Goal: Transaction & Acquisition: Obtain resource

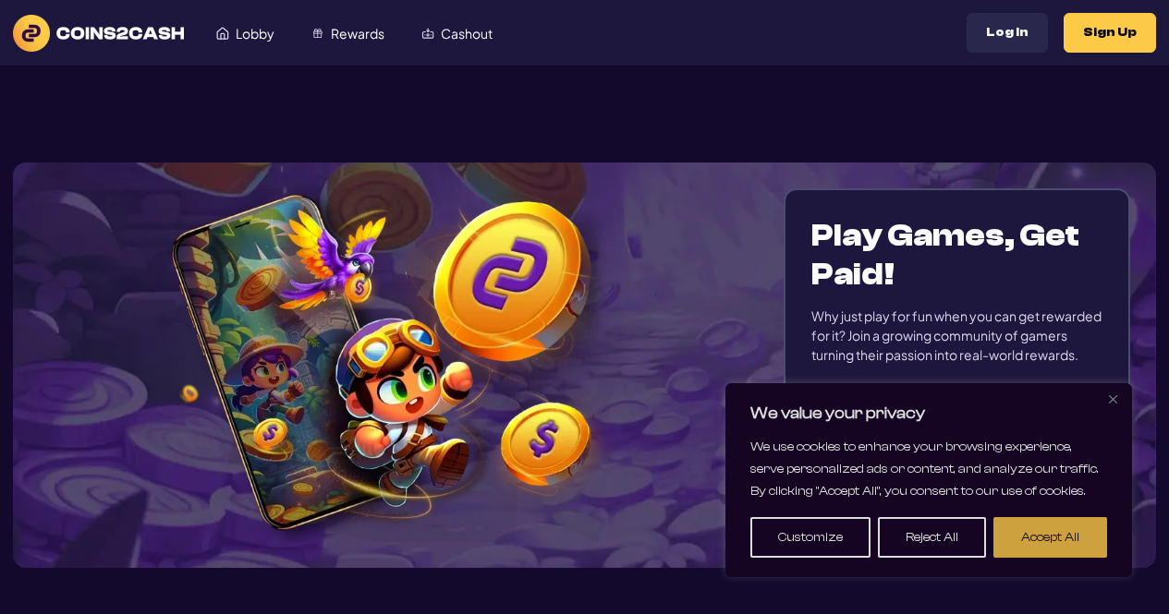
click at [1041, 542] on button "Accept All" at bounding box center [1050, 537] width 114 height 41
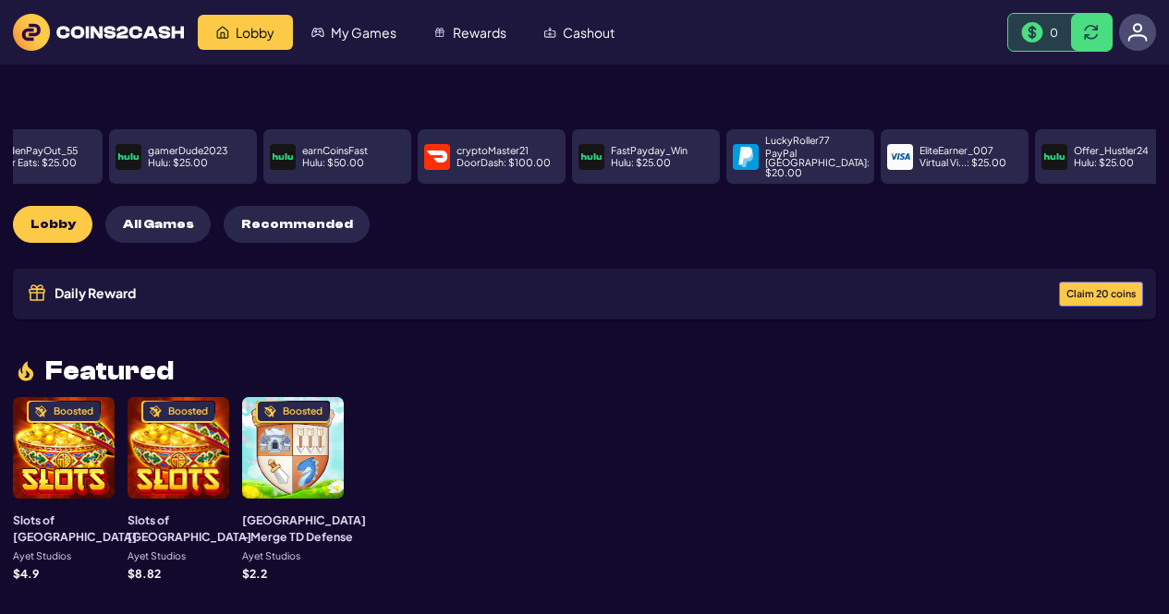
drag, startPoint x: 669, startPoint y: 129, endPoint x: 0, endPoint y: 102, distance: 669.4
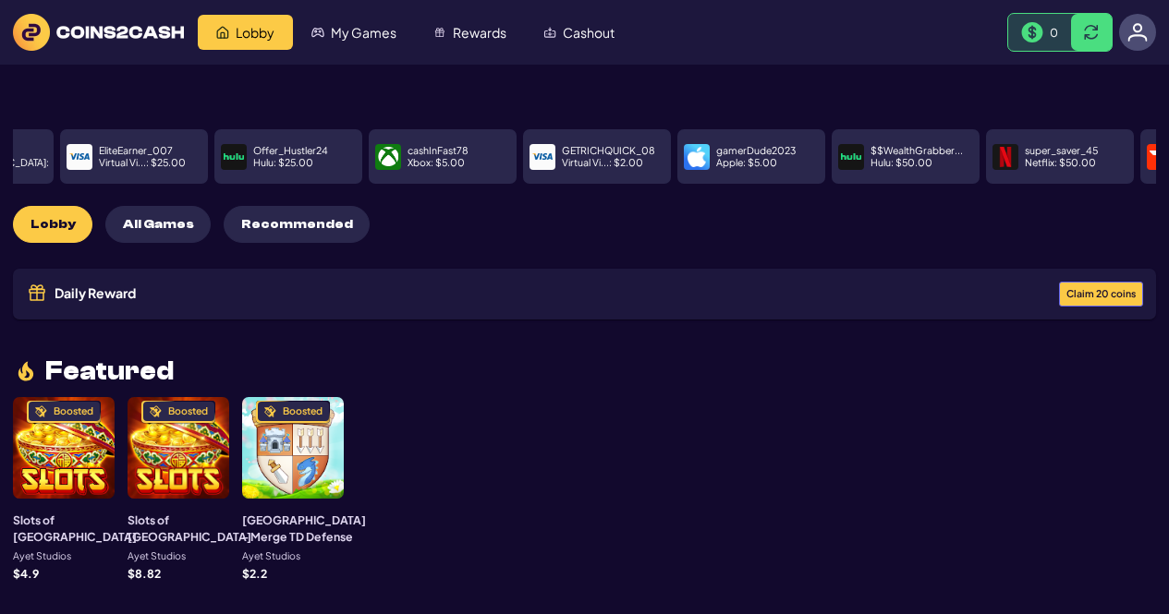
drag, startPoint x: 895, startPoint y: 162, endPoint x: 49, endPoint y: 240, distance: 849.8
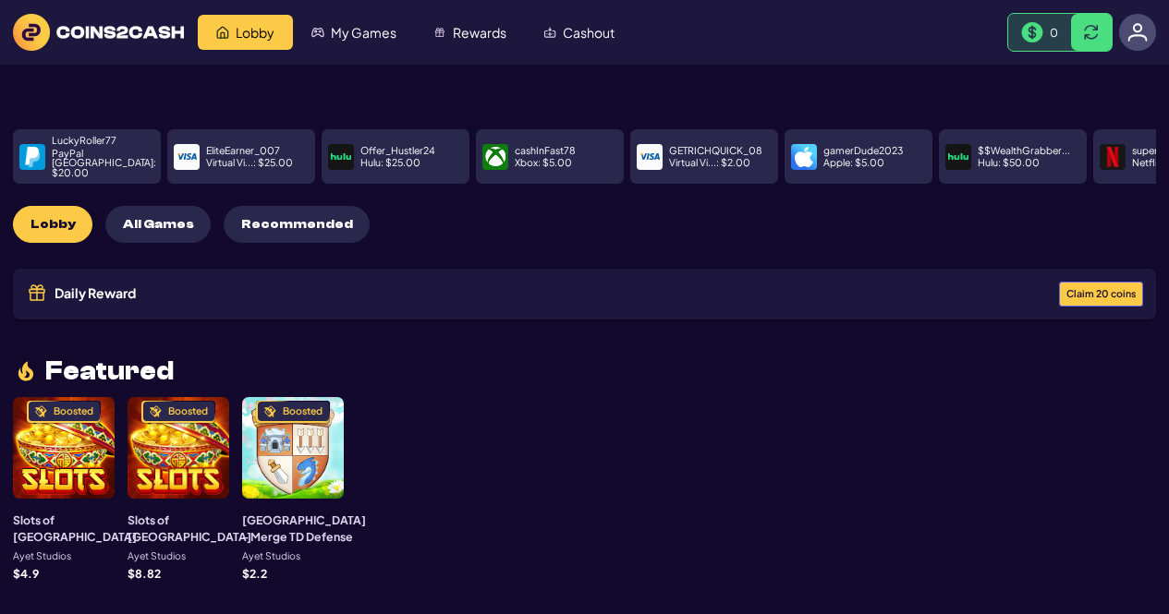
click at [1132, 158] on p "Netflix : $ 50.00" at bounding box center [1167, 163] width 71 height 10
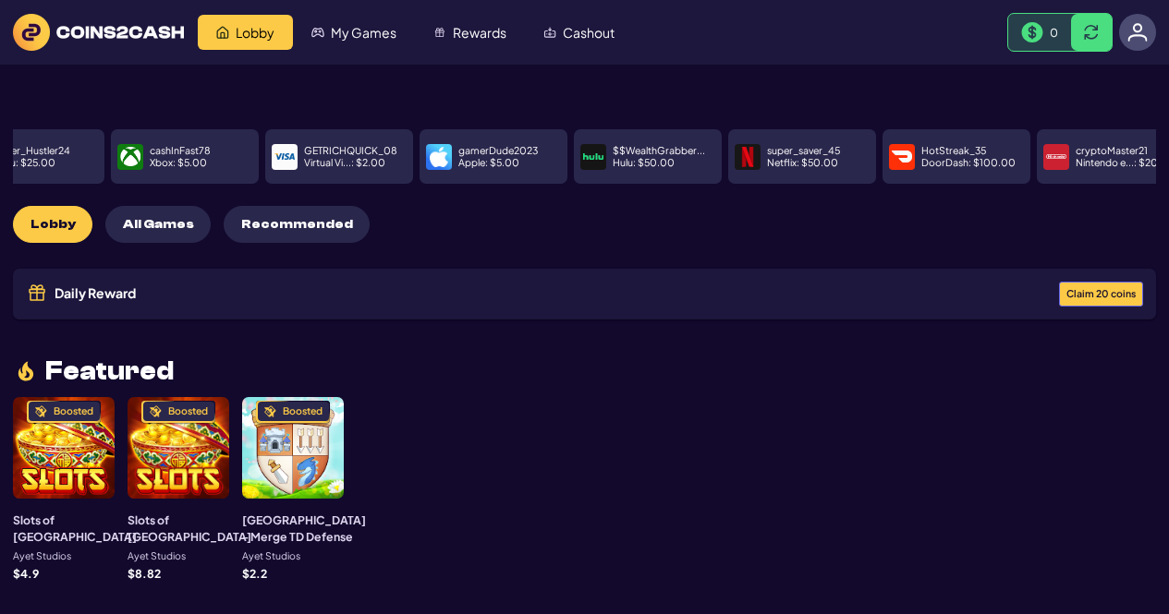
drag, startPoint x: 1120, startPoint y: 152, endPoint x: 707, endPoint y: 164, distance: 413.1
click at [737, 158] on img at bounding box center [747, 157] width 20 height 20
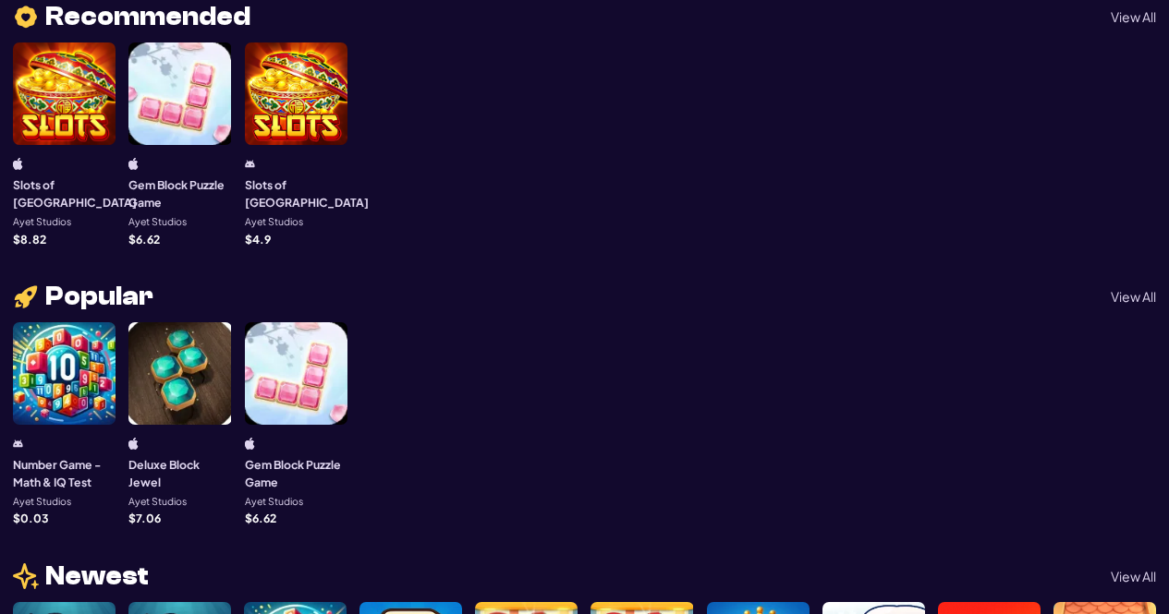
scroll to position [647, 0]
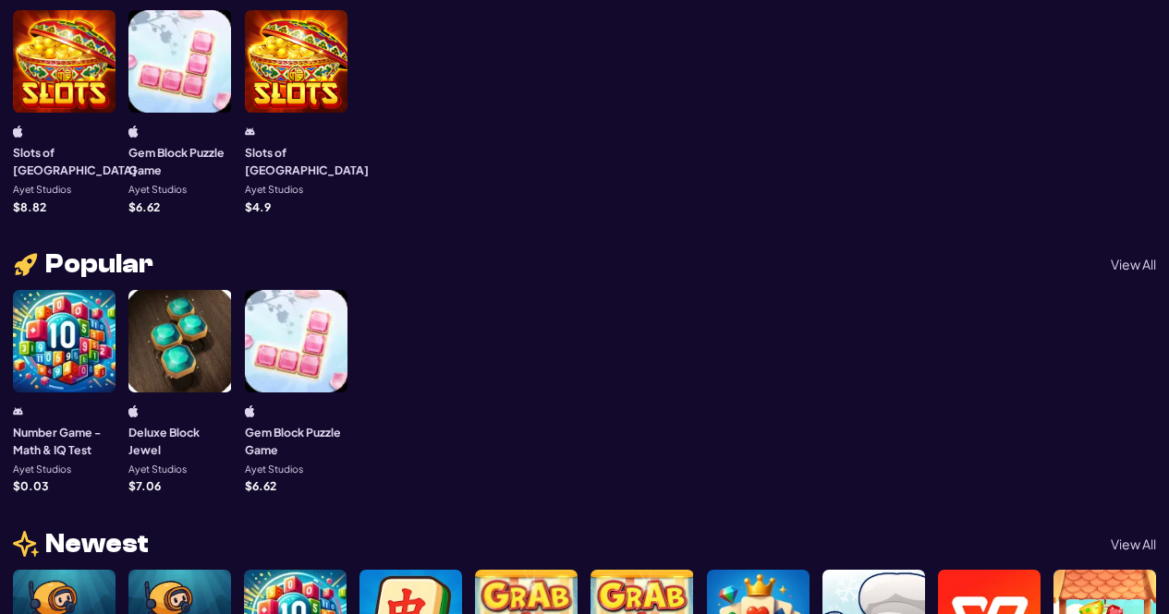
click at [65, 325] on div at bounding box center [64, 341] width 103 height 103
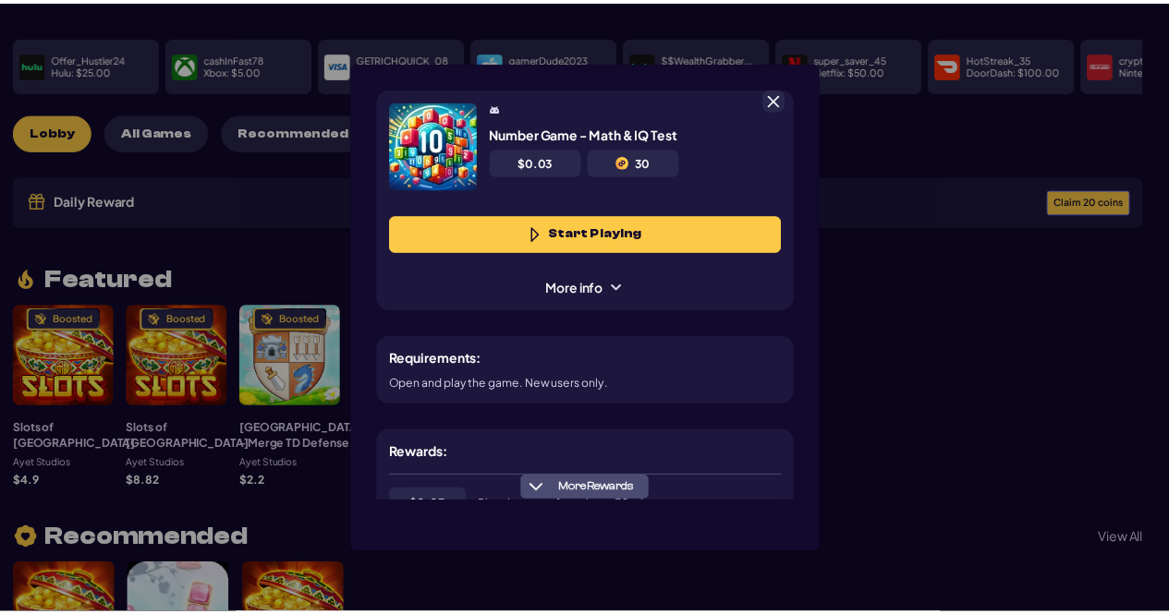
scroll to position [163, 0]
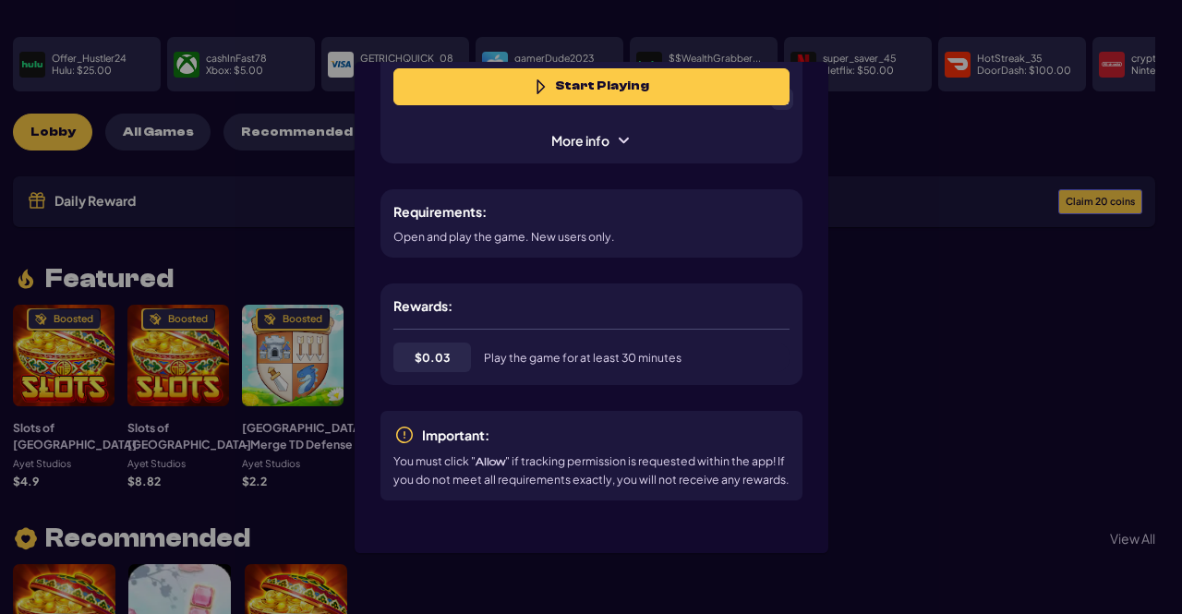
click at [853, 265] on div "Number Game - Math & IQ Test $ 0.03 30 Start Playing More info Requirements: Op…" at bounding box center [591, 307] width 1182 height 614
click at [780, 104] on span at bounding box center [782, 99] width 17 height 17
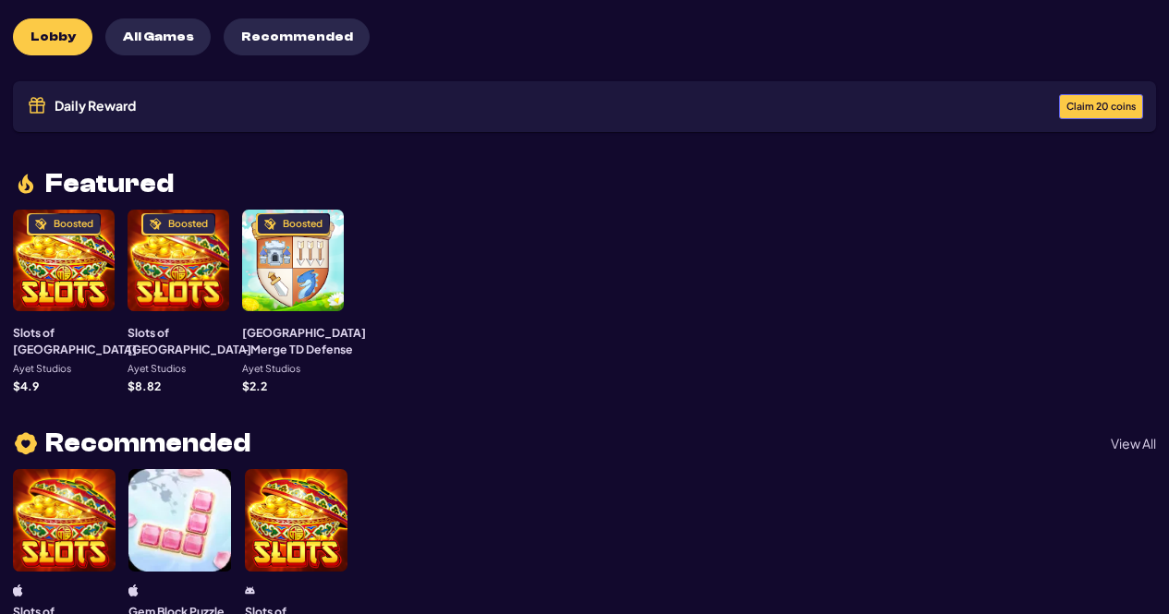
scroll to position [370, 0]
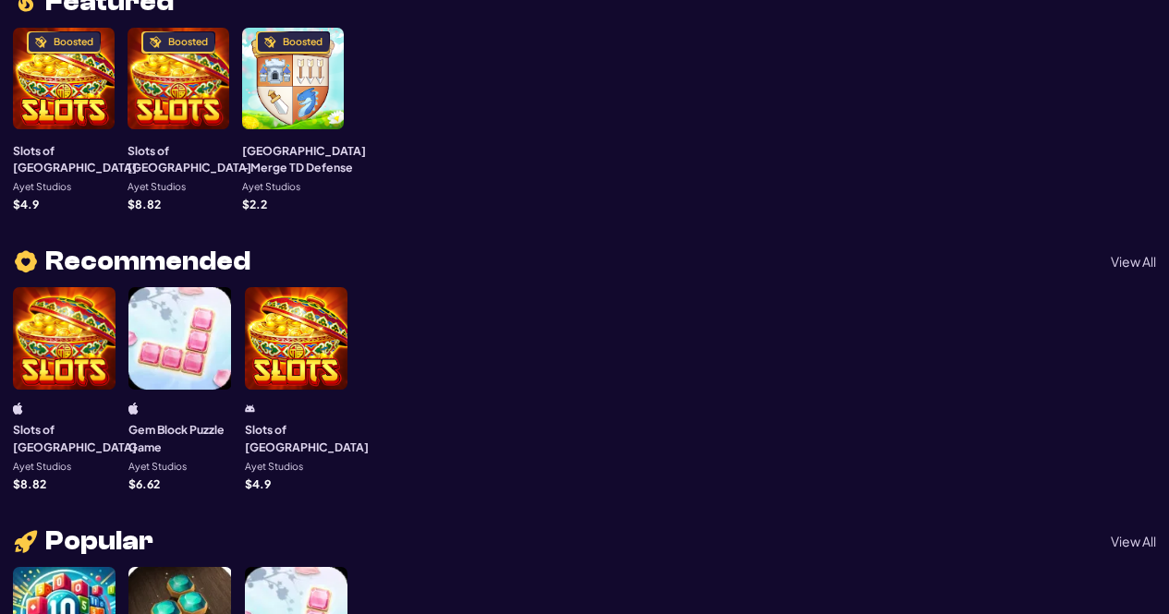
click at [194, 347] on div at bounding box center [179, 338] width 103 height 103
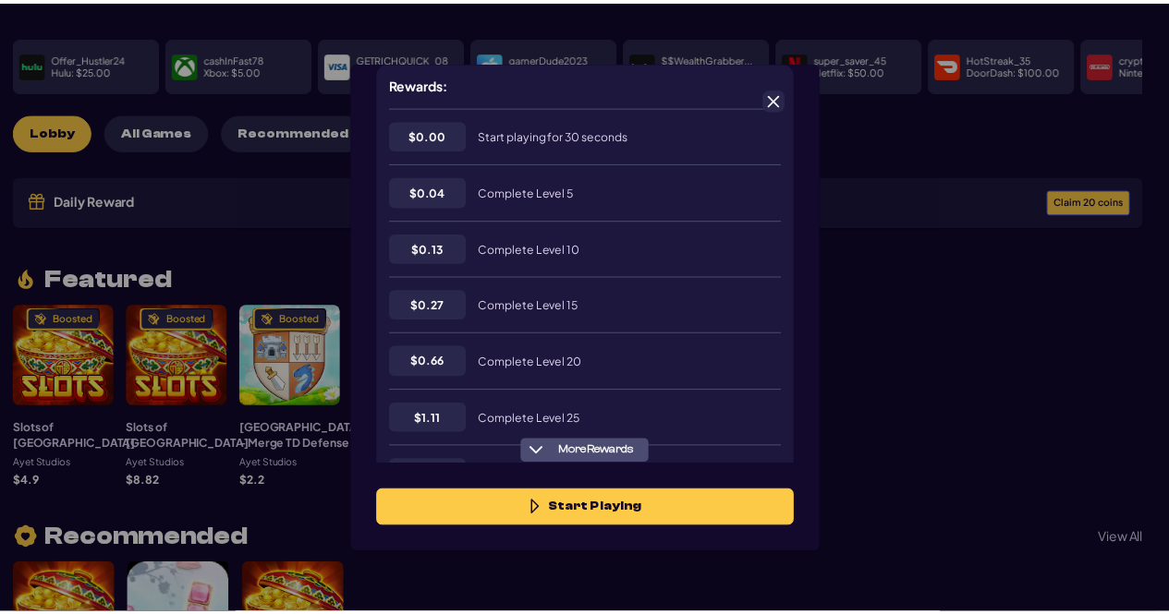
scroll to position [597, 0]
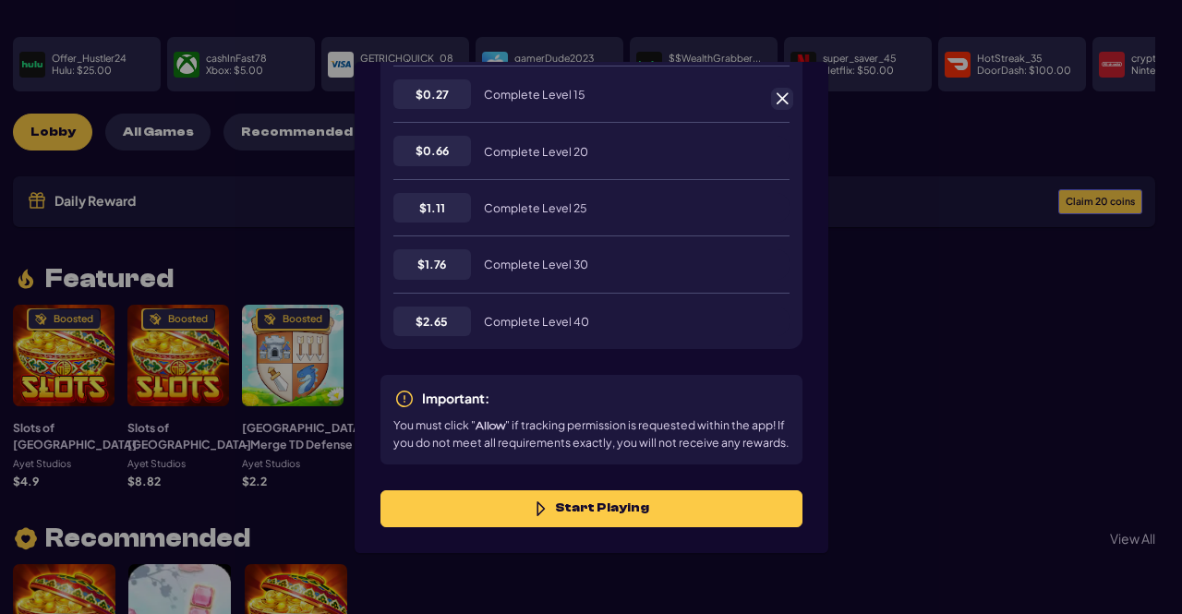
click at [786, 105] on span at bounding box center [782, 99] width 17 height 17
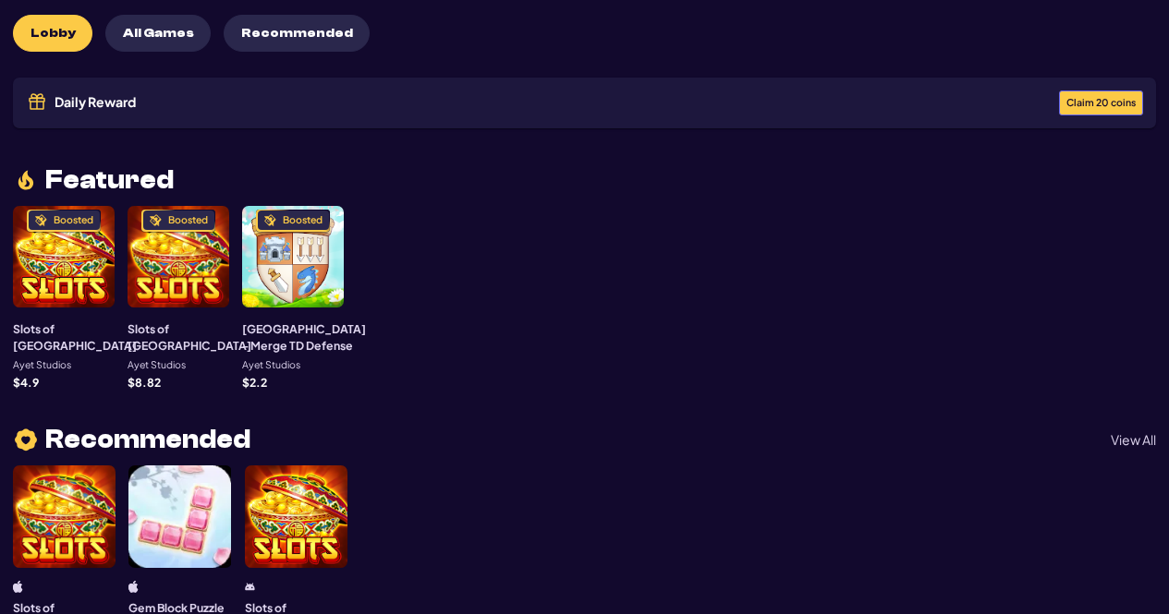
scroll to position [370, 0]
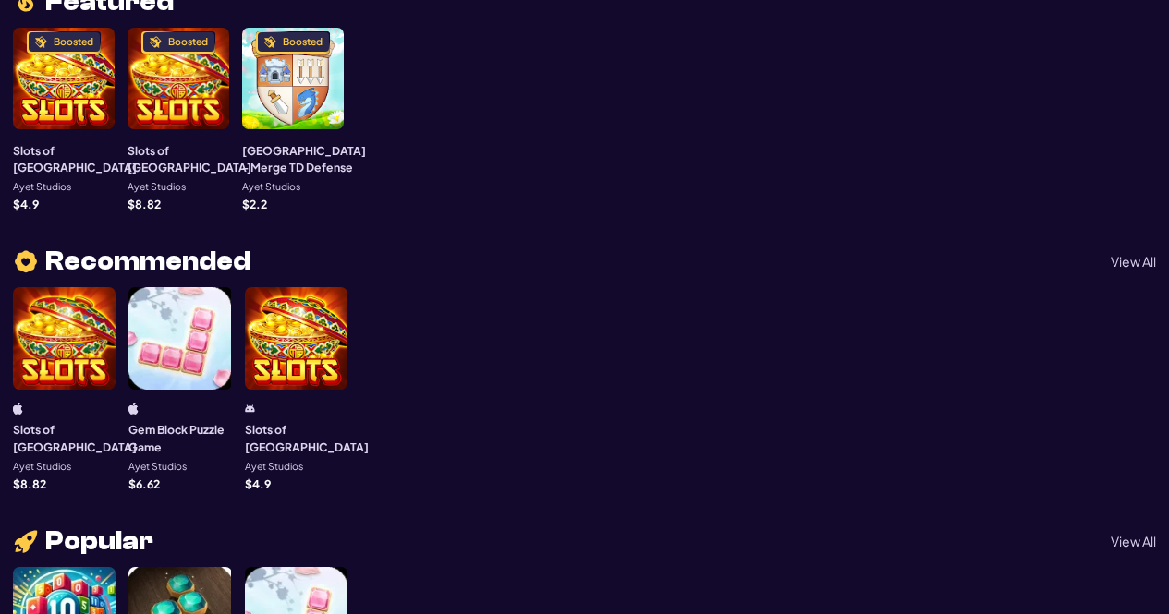
click at [285, 338] on div at bounding box center [296, 338] width 103 height 103
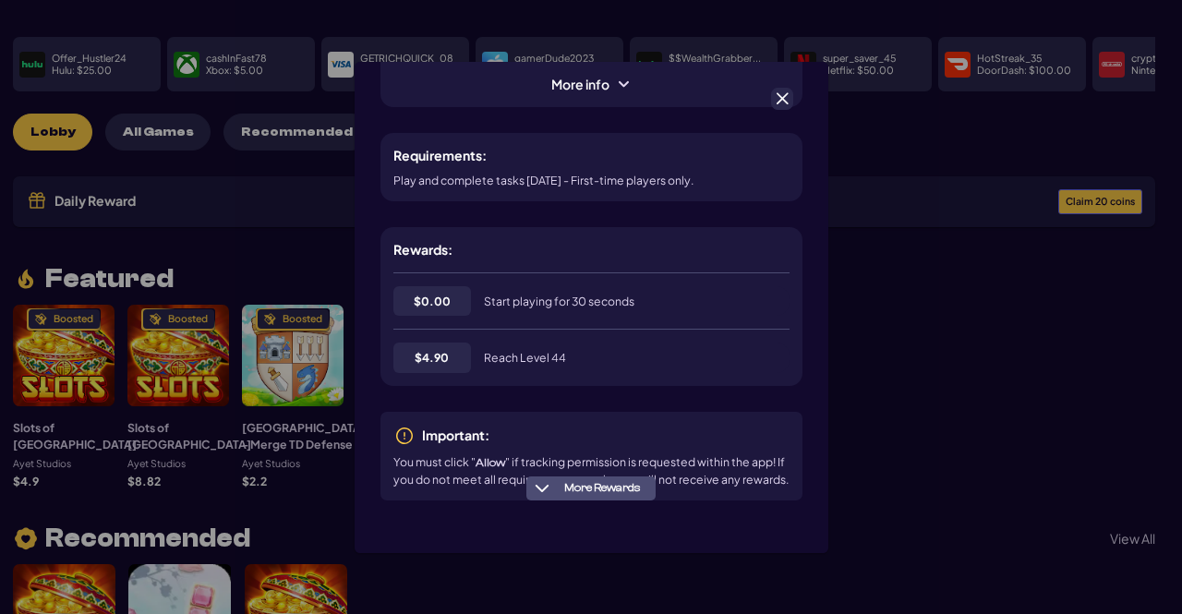
scroll to position [220, 0]
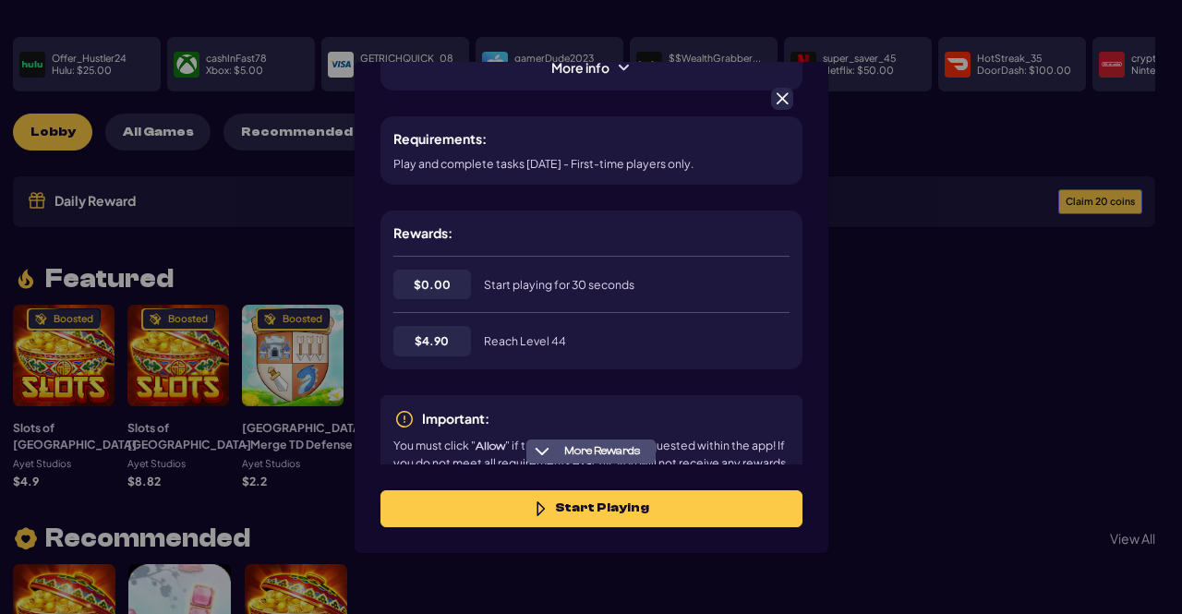
click at [785, 103] on span at bounding box center [782, 99] width 17 height 17
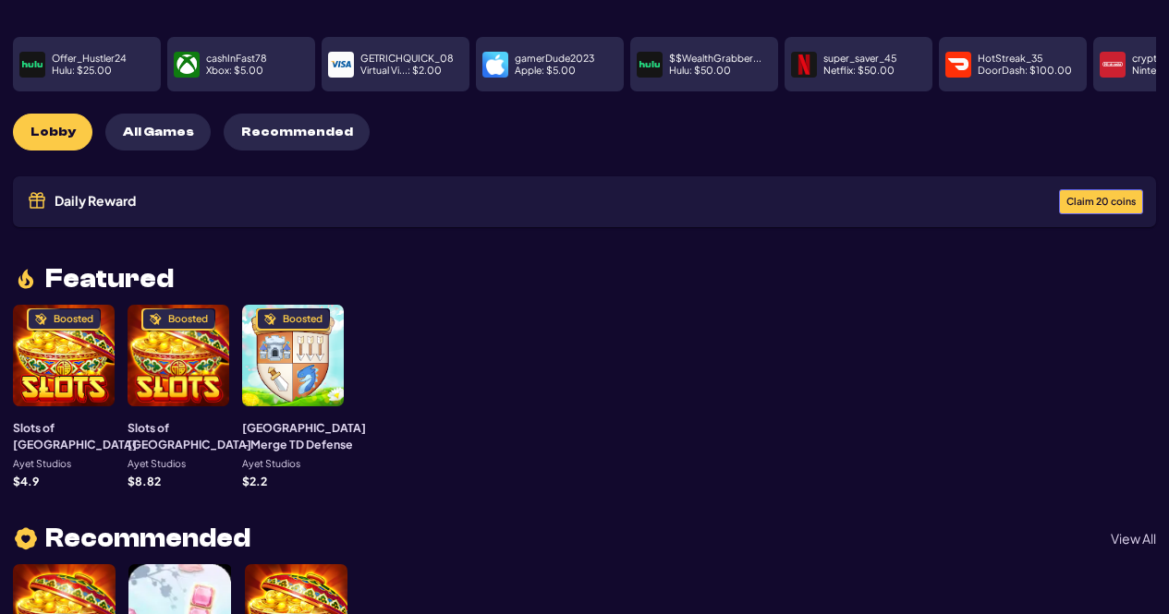
click at [41, 332] on div "Boosted" at bounding box center [64, 356] width 102 height 102
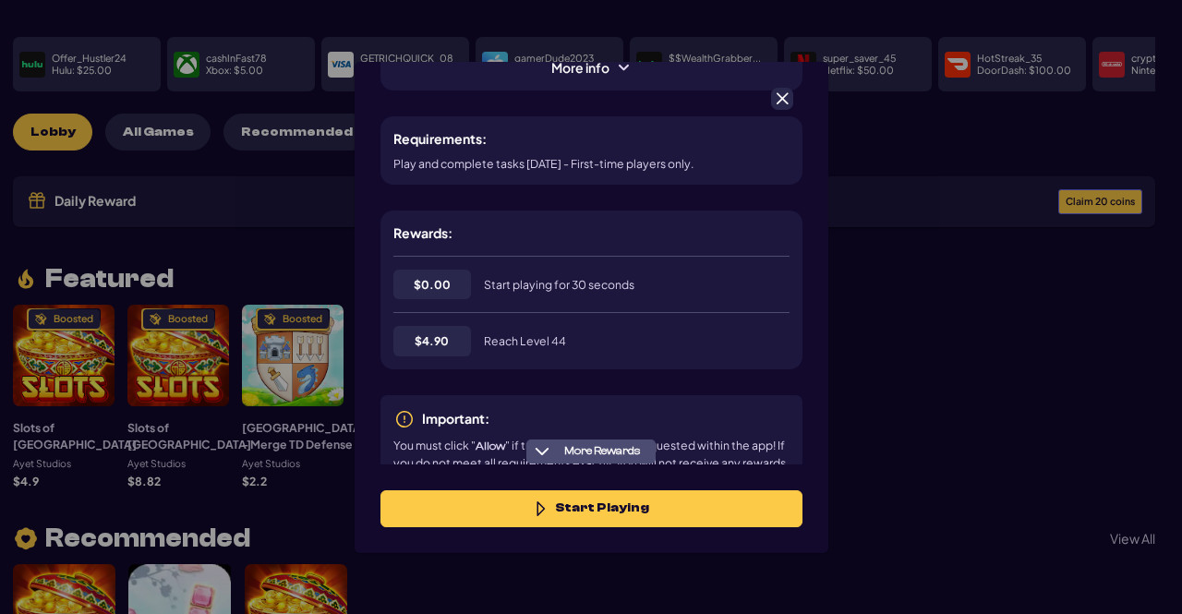
click at [772, 96] on div at bounding box center [782, 99] width 22 height 22
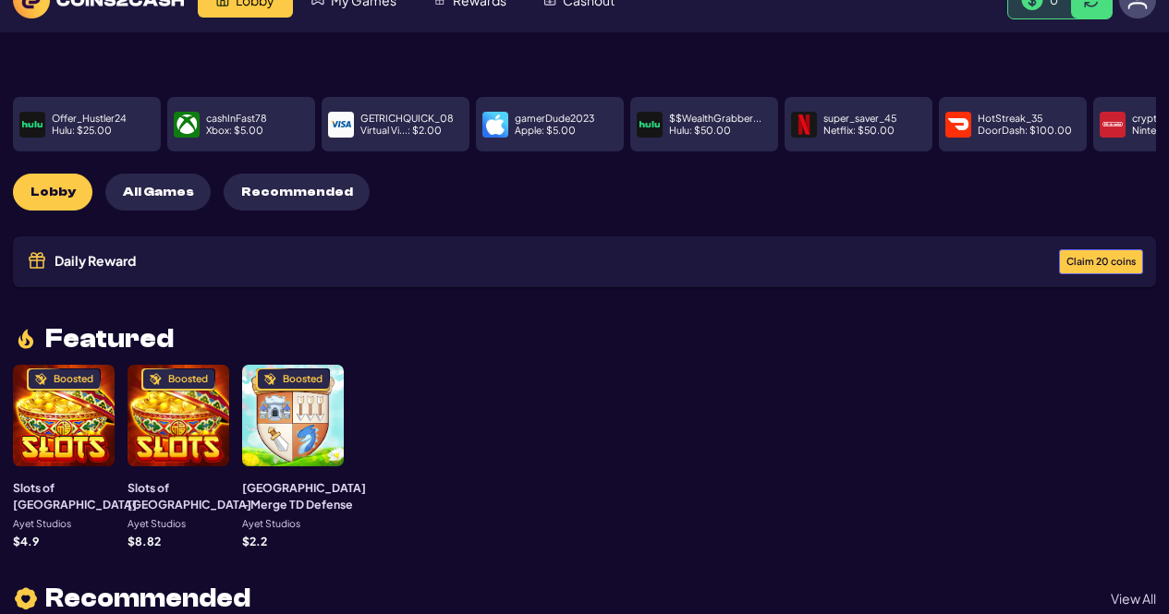
scroll to position [0, 0]
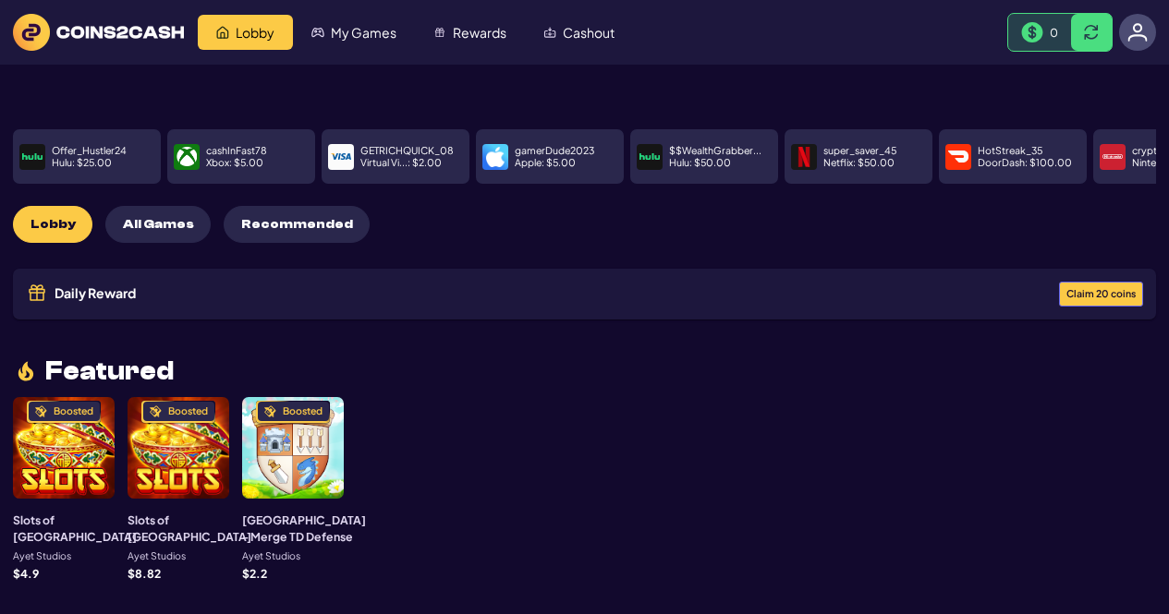
click at [1020, 29] on div "0" at bounding box center [1039, 32] width 63 height 37
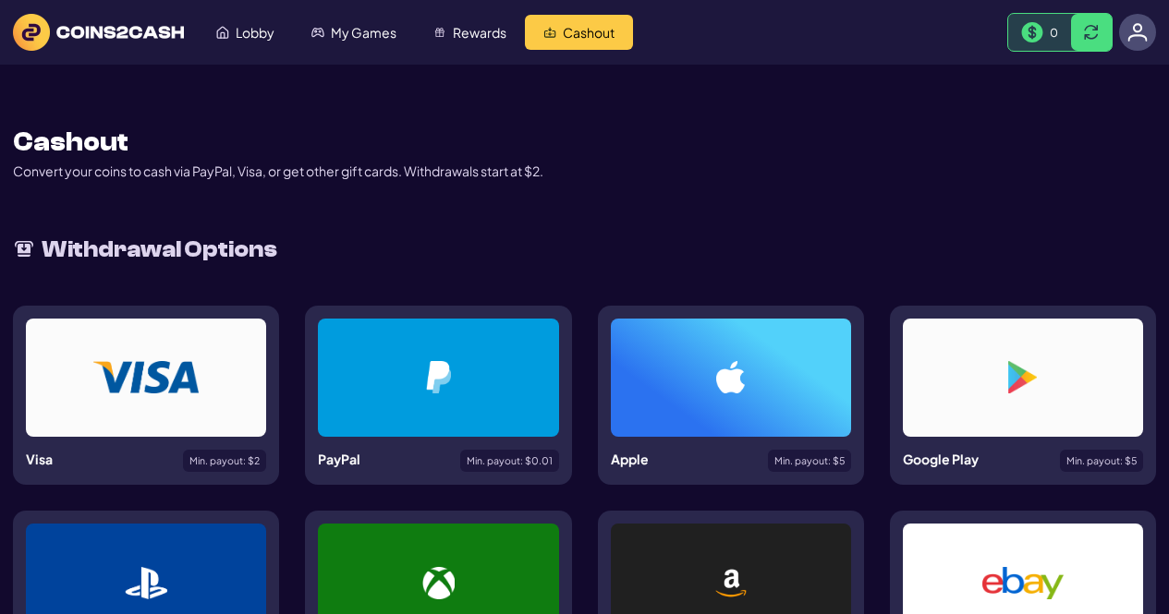
scroll to position [277, 0]
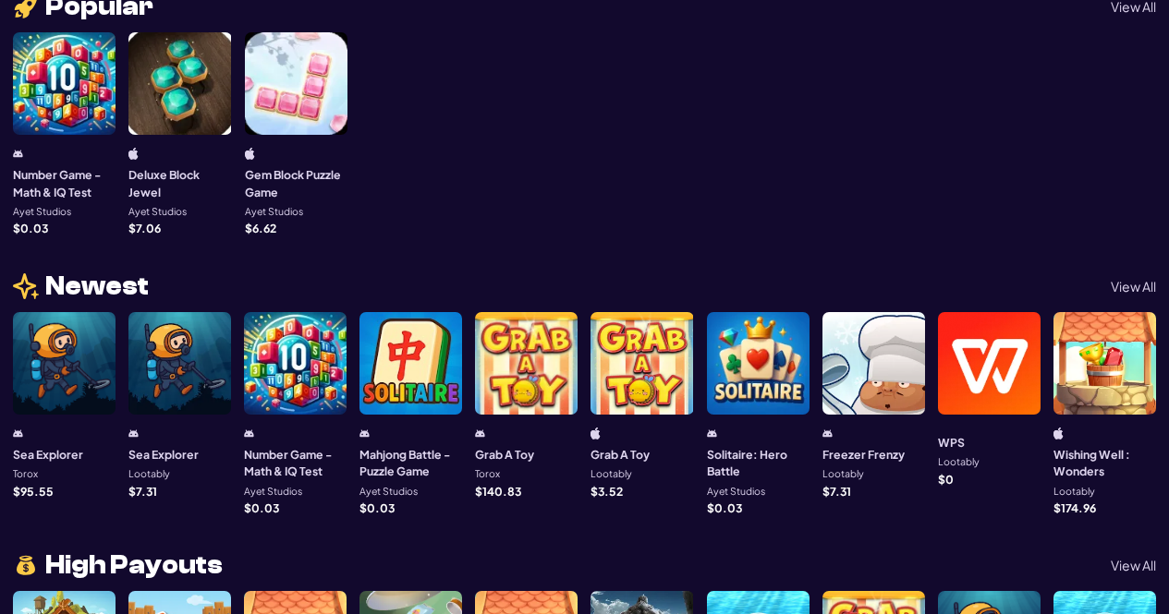
scroll to position [924, 0]
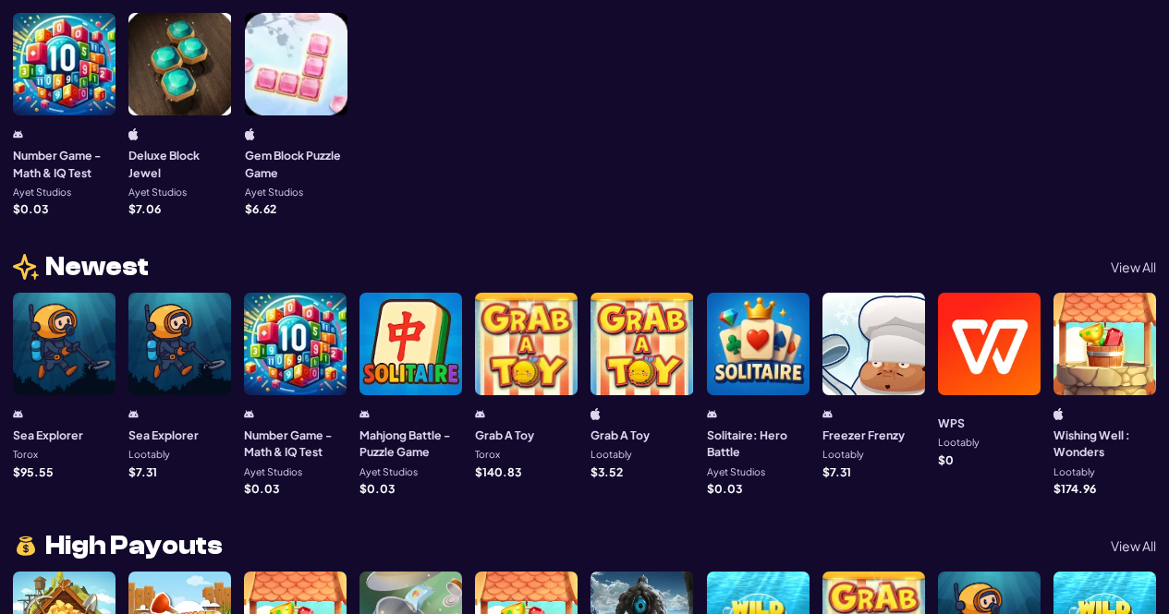
click at [77, 342] on div at bounding box center [64, 344] width 103 height 103
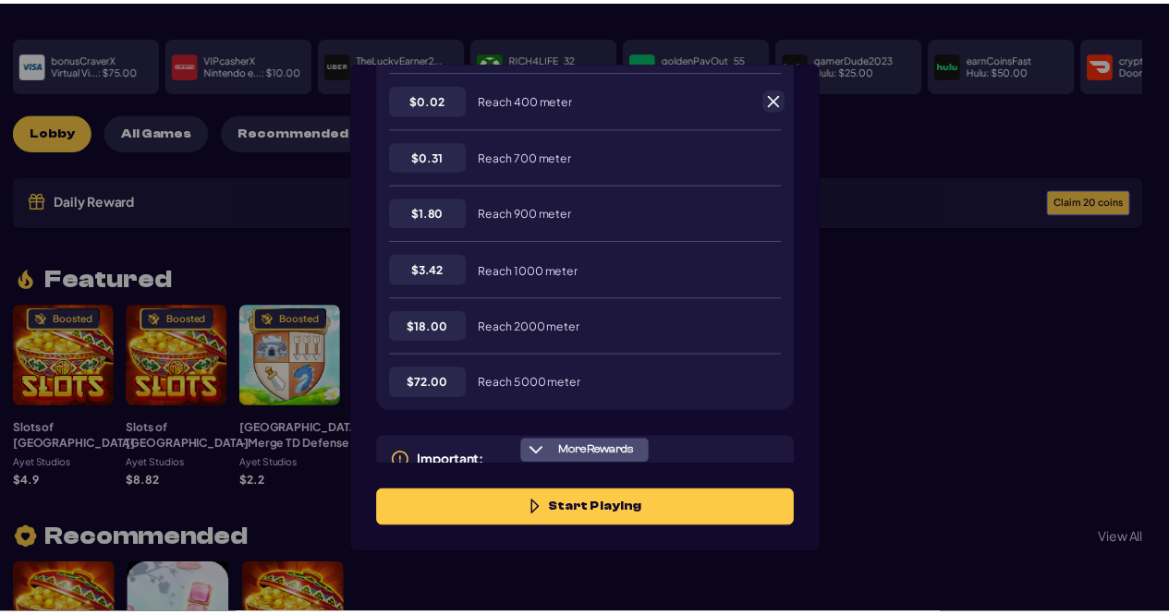
scroll to position [540, 0]
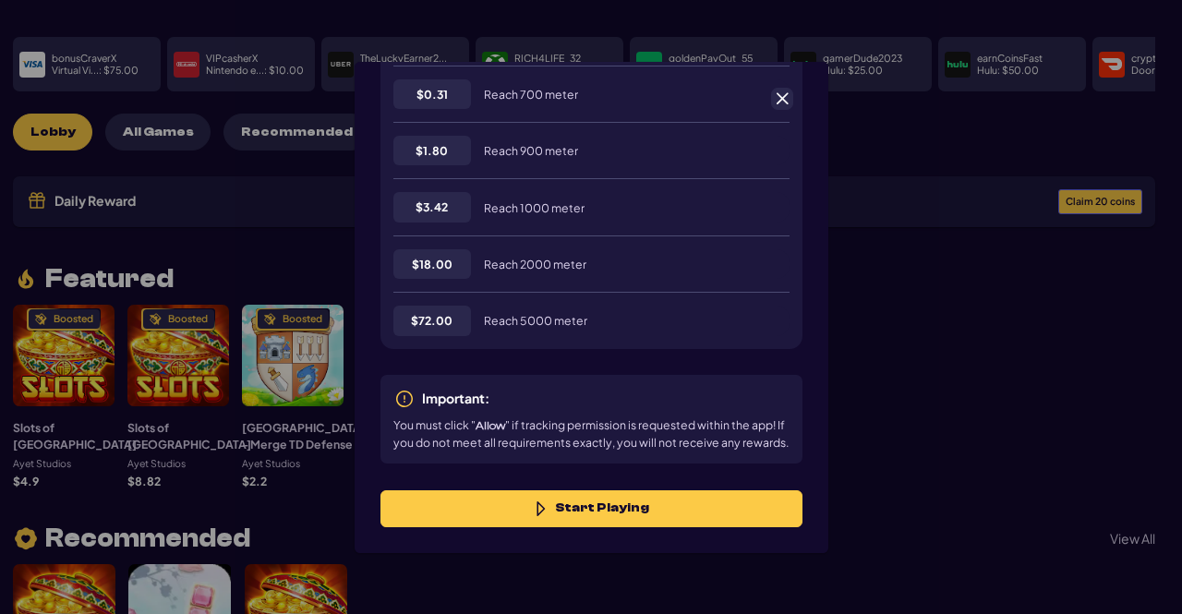
click at [782, 97] on span at bounding box center [782, 99] width 17 height 17
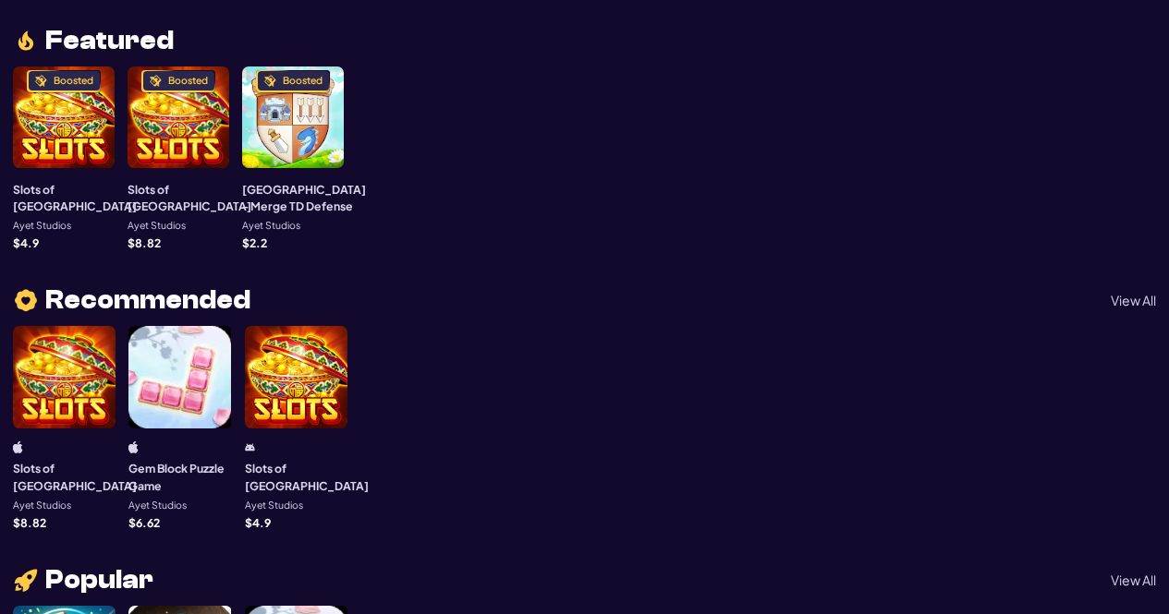
scroll to position [0, 0]
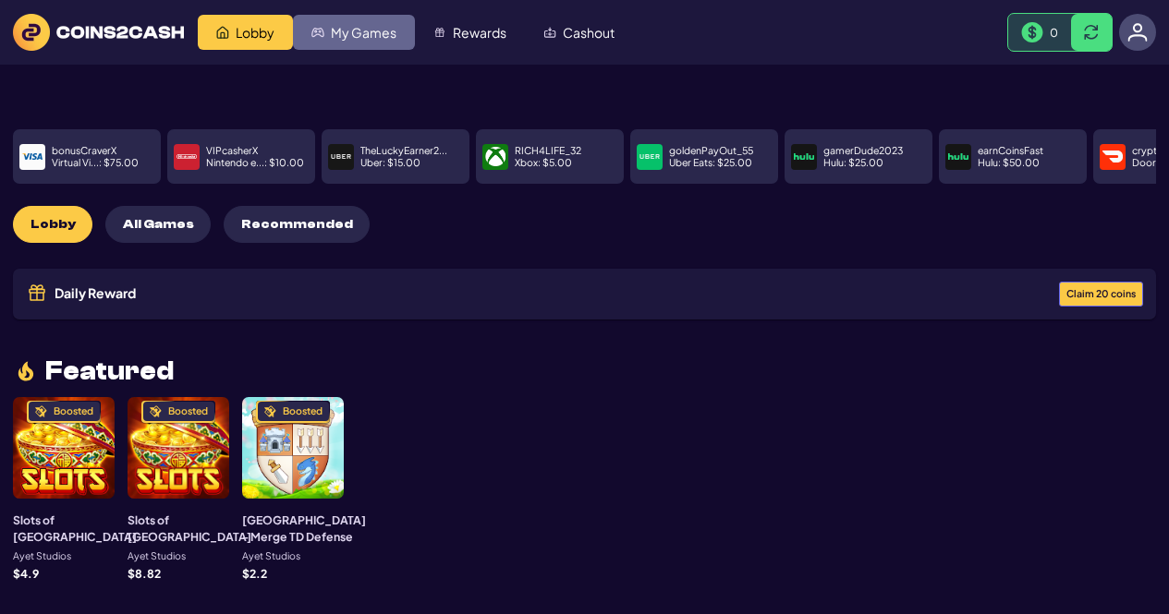
click at [380, 32] on span "My Games" at bounding box center [364, 32] width 66 height 13
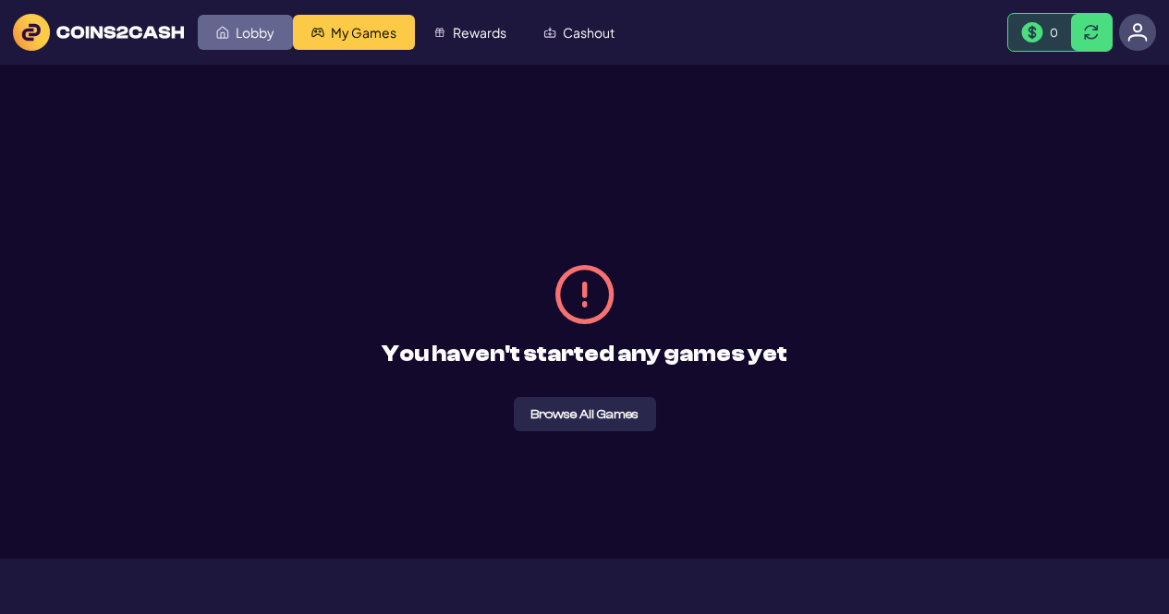
click at [244, 35] on span "Lobby" at bounding box center [255, 32] width 39 height 13
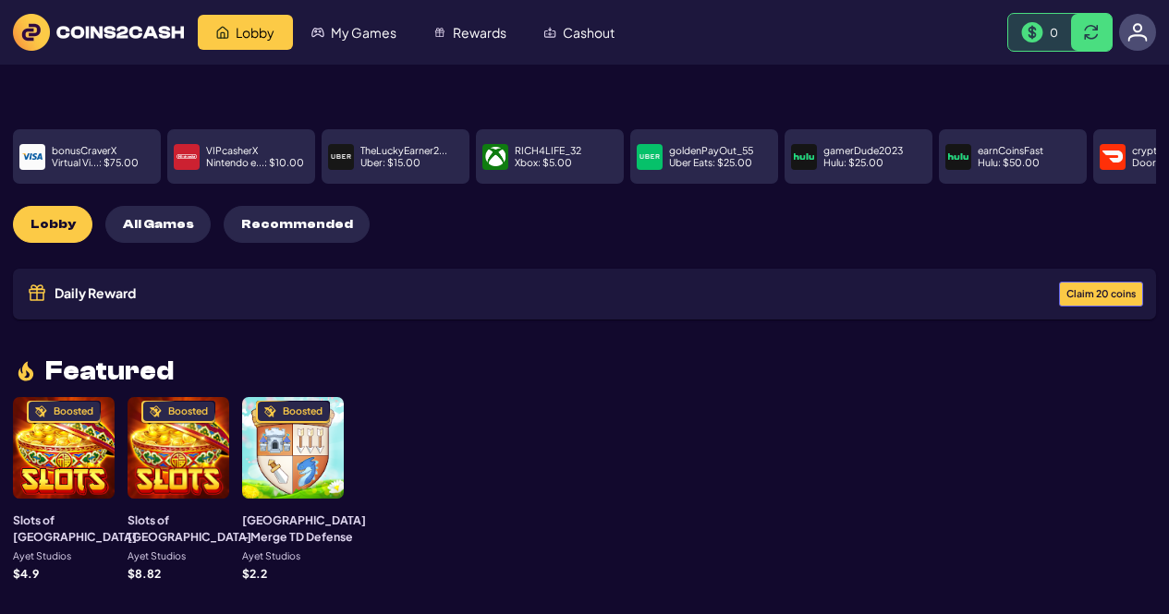
click at [149, 217] on button "All Games" at bounding box center [157, 224] width 105 height 37
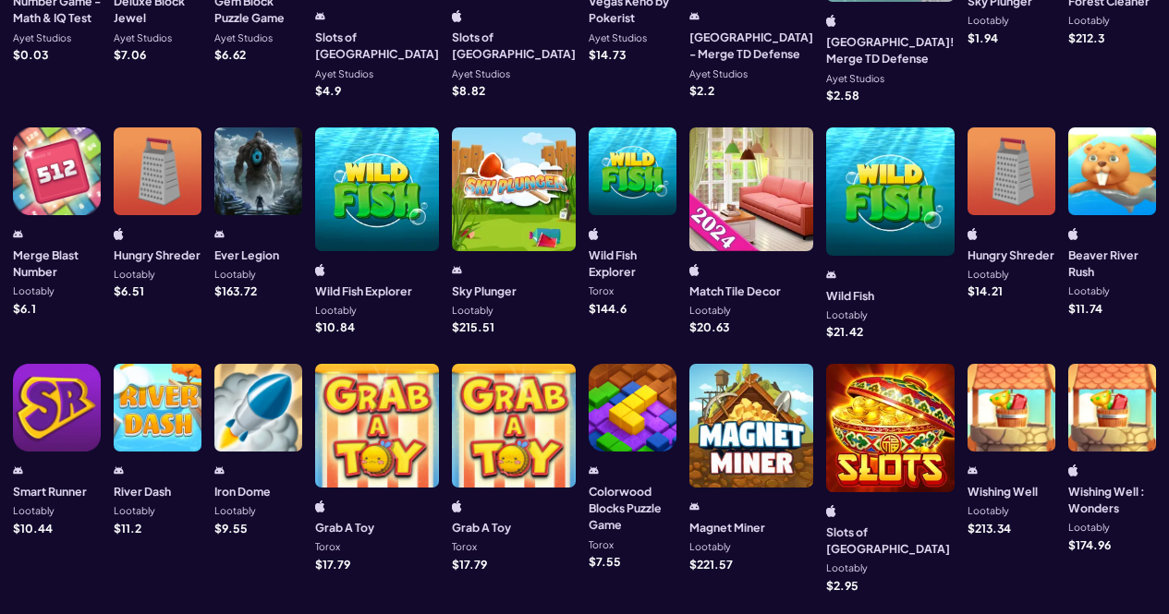
scroll to position [554, 0]
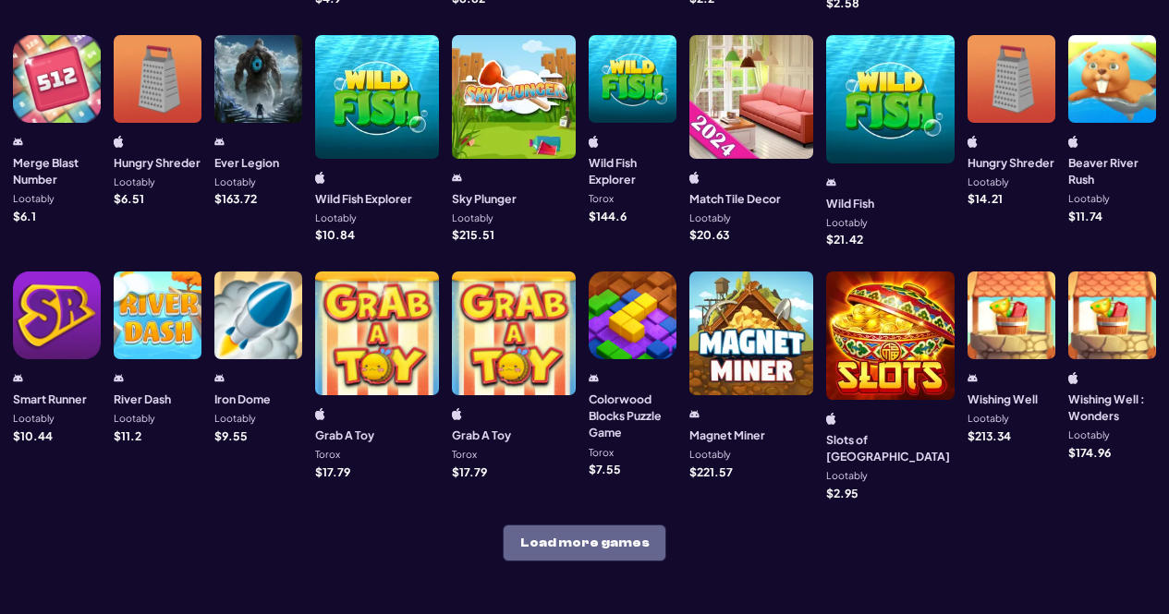
click at [605, 525] on button "Load more games" at bounding box center [585, 543] width 164 height 37
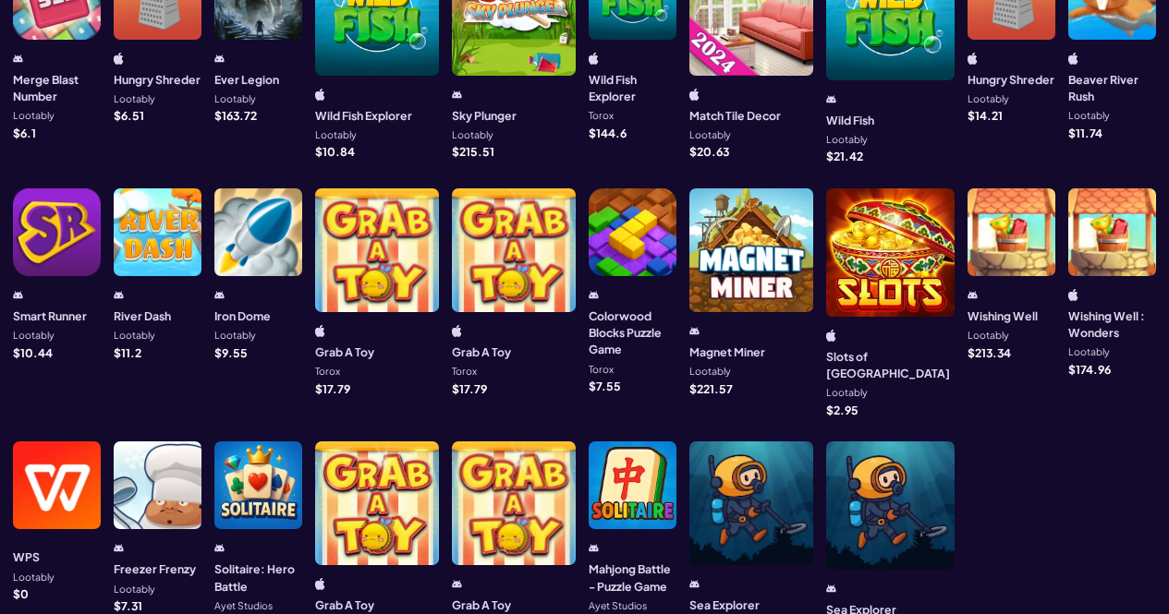
scroll to position [595, 0]
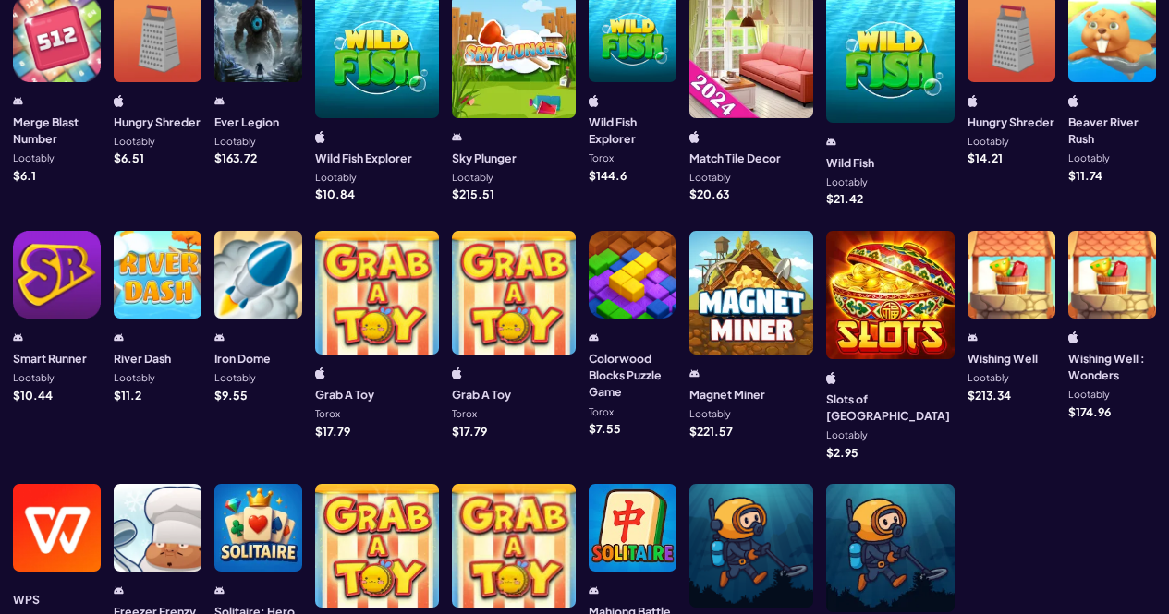
click at [302, 239] on div at bounding box center [258, 275] width 88 height 88
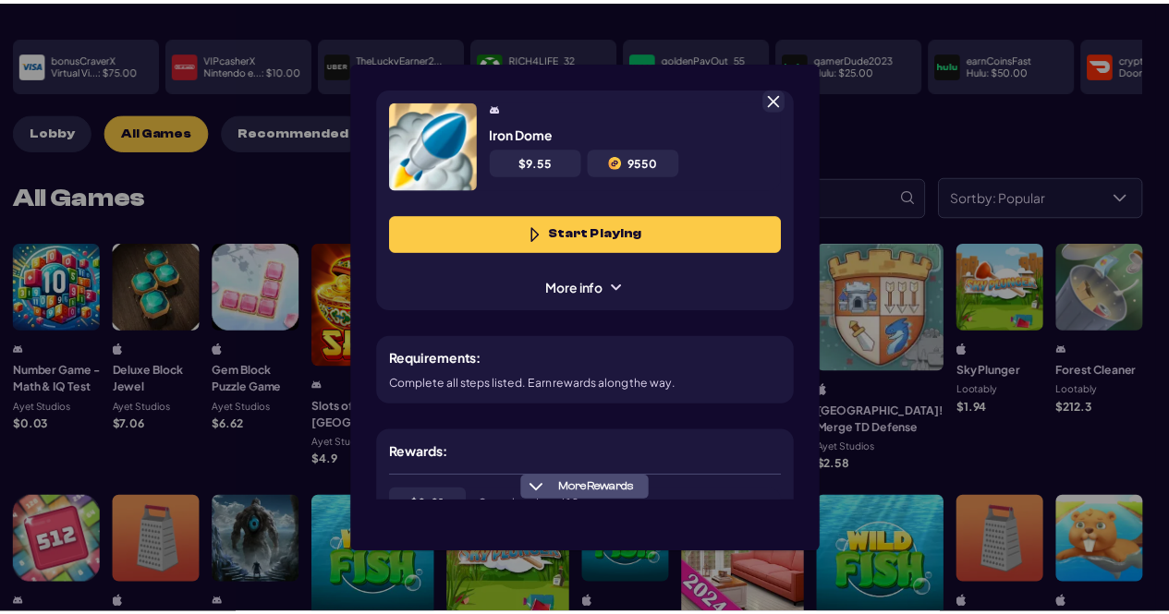
scroll to position [390, 0]
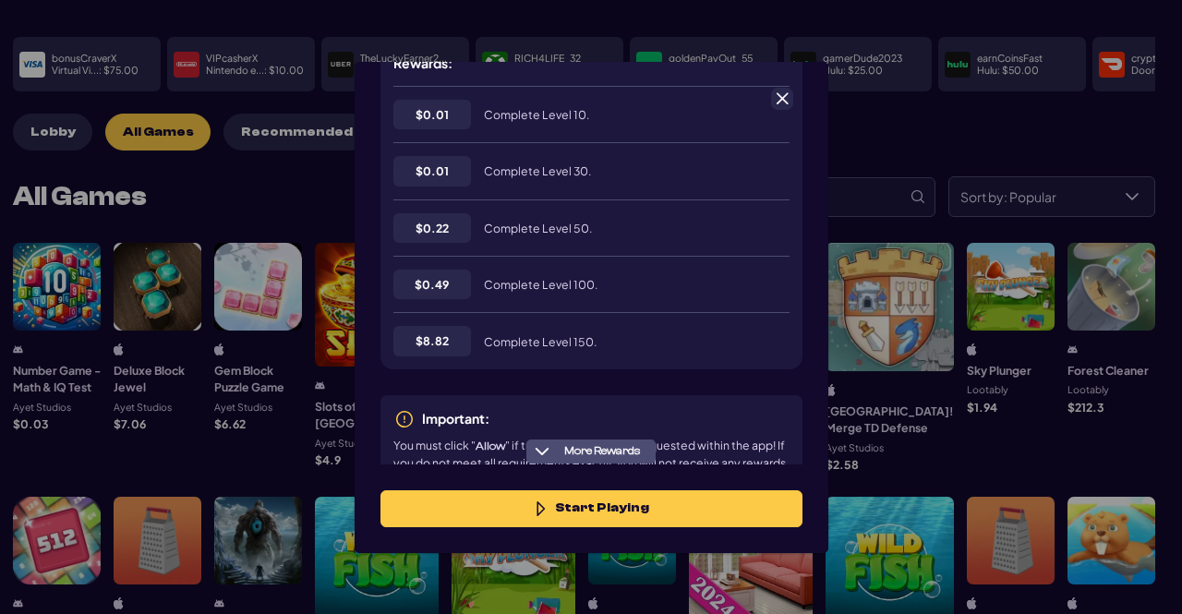
click at [778, 100] on span at bounding box center [782, 99] width 17 height 17
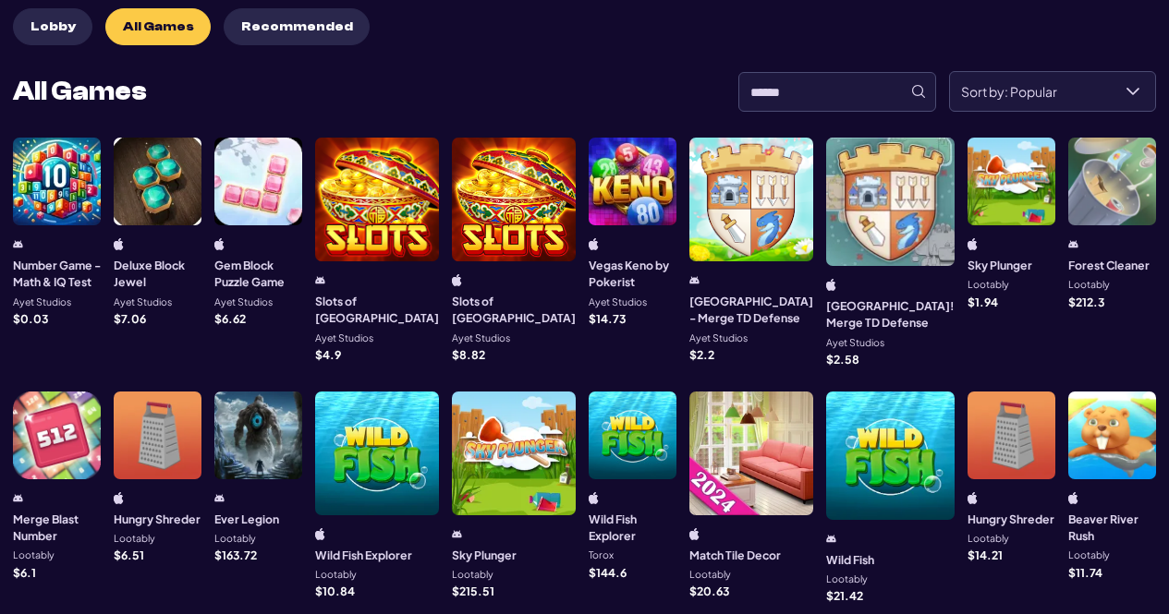
scroll to position [185, 0]
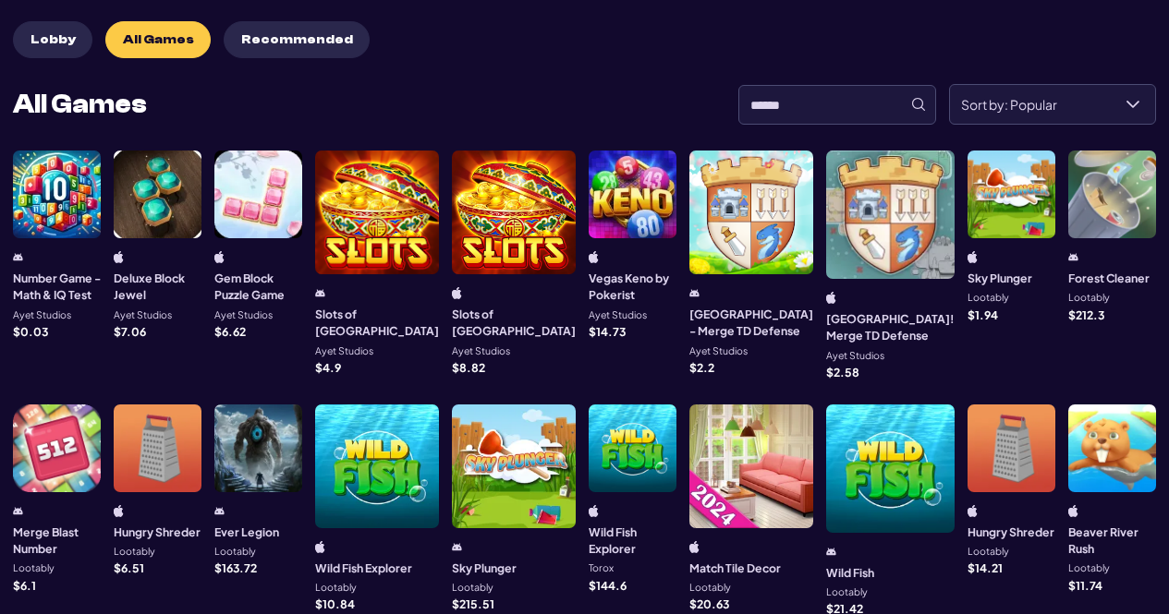
click at [638, 205] on div at bounding box center [632, 195] width 88 height 88
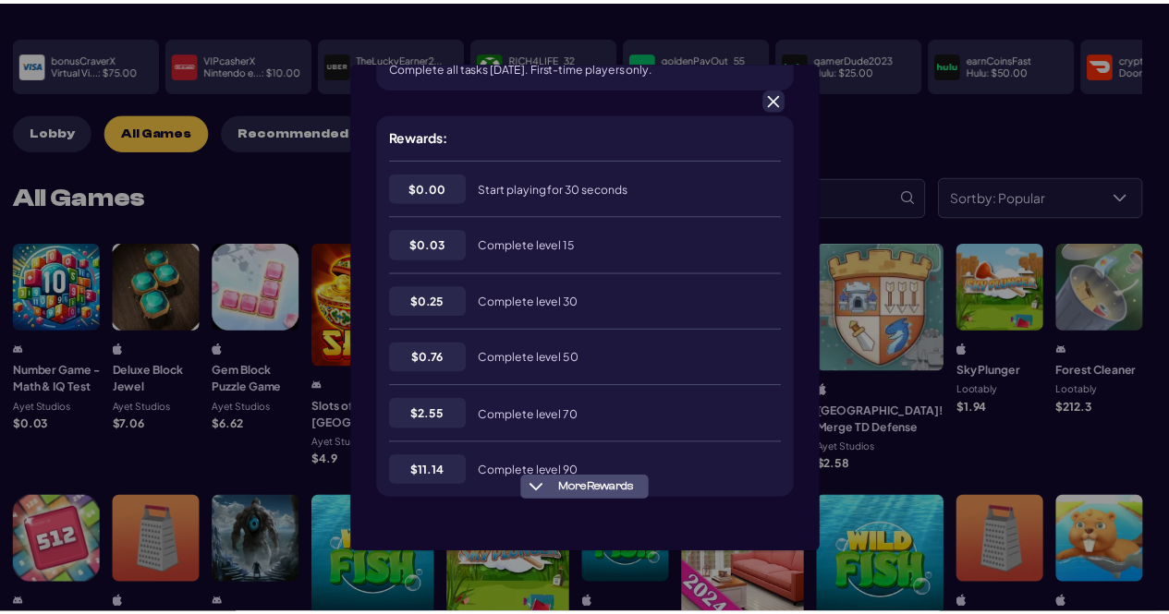
scroll to position [446, 0]
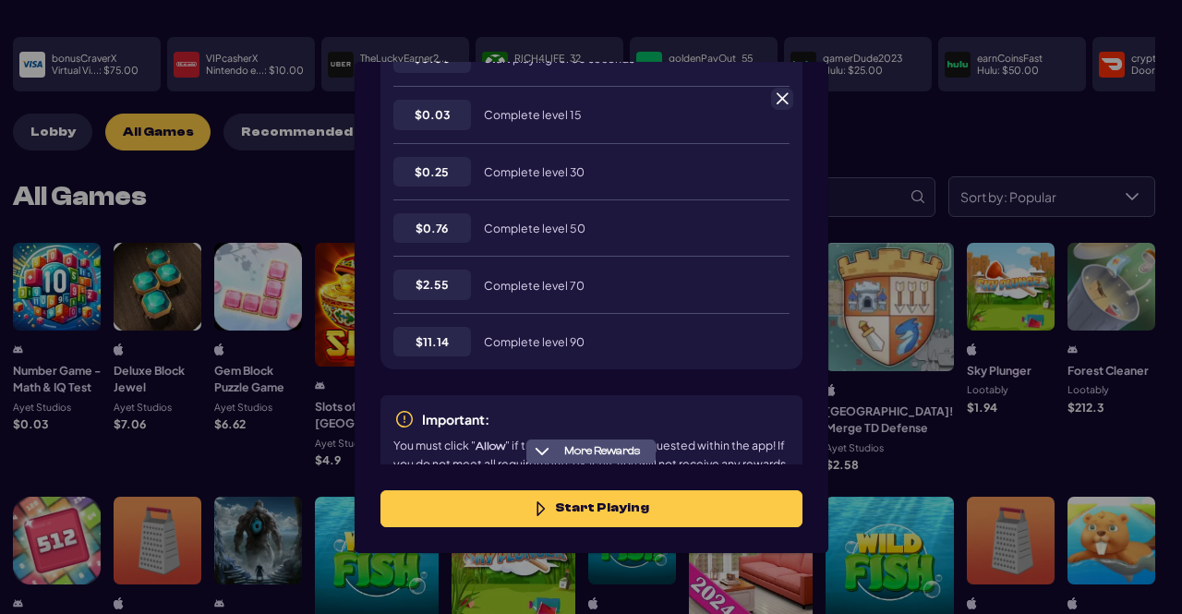
click at [775, 97] on span at bounding box center [782, 99] width 17 height 17
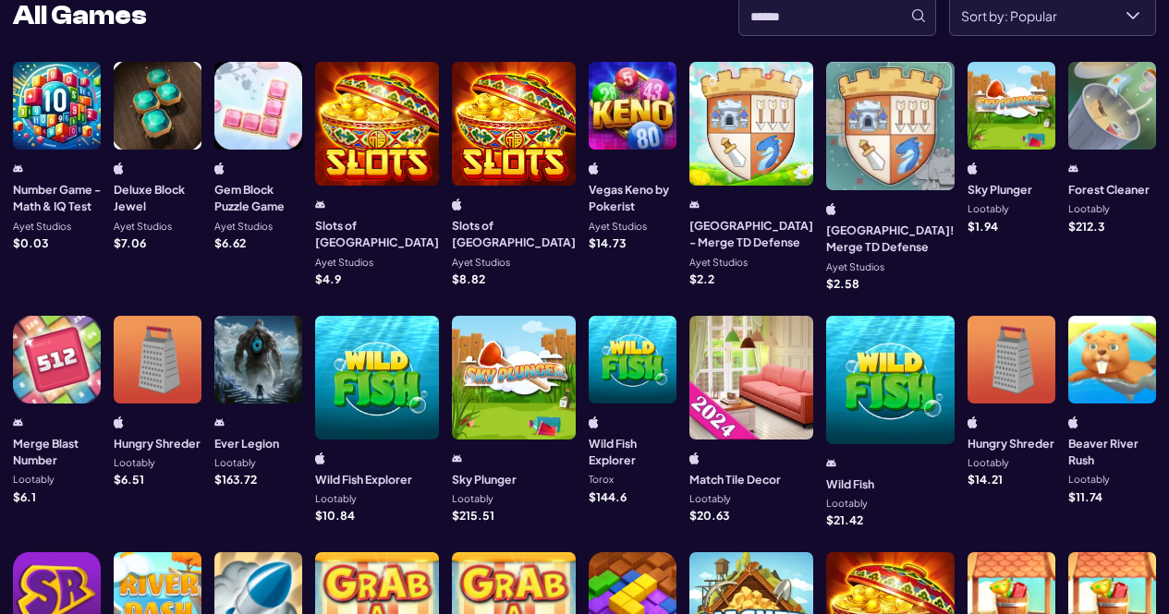
scroll to position [277, 0]
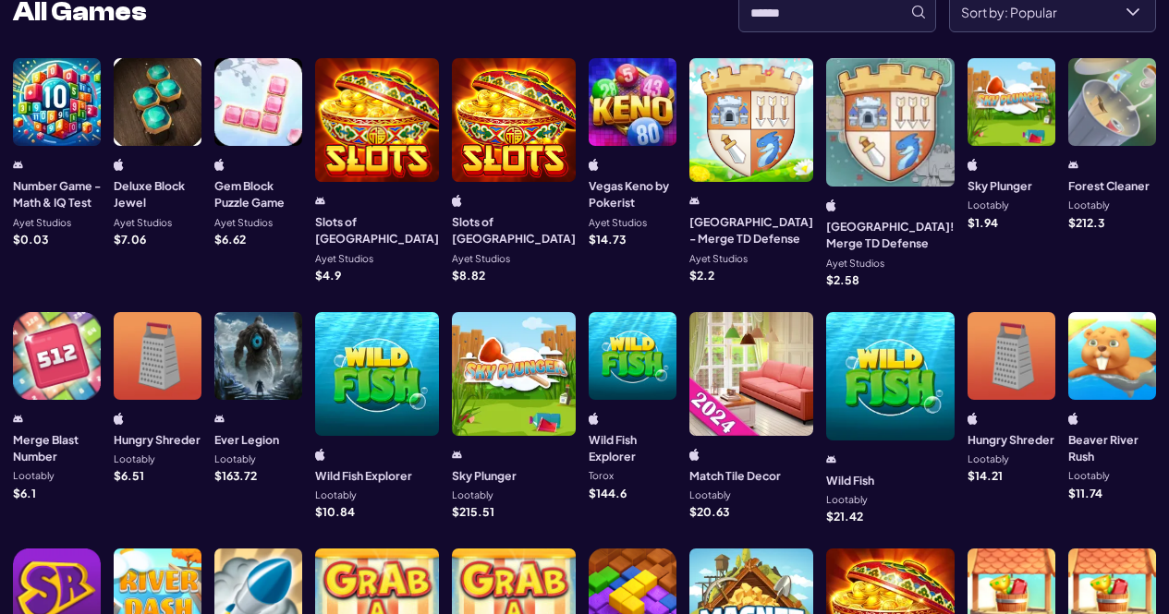
click at [1023, 353] on div at bounding box center [1011, 356] width 88 height 88
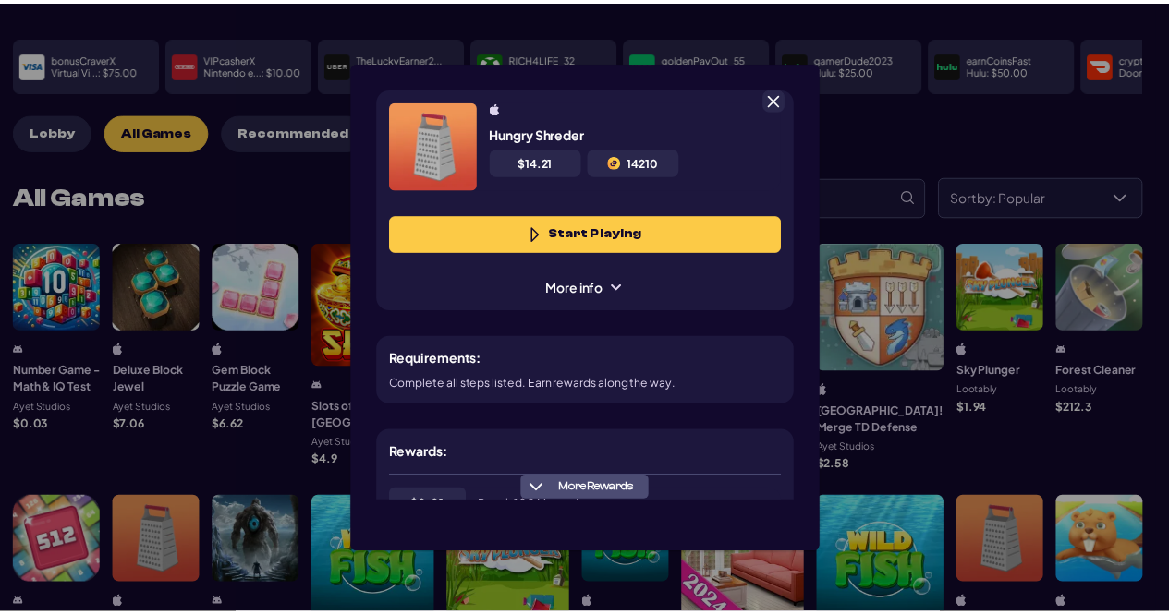
scroll to position [390, 0]
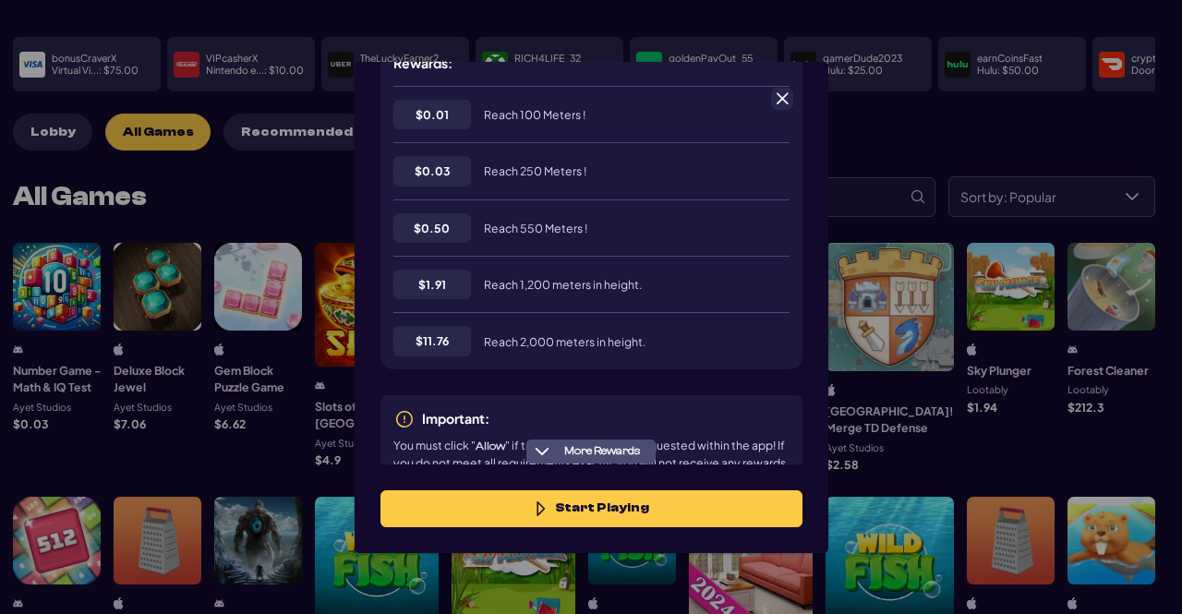
click at [781, 92] on span at bounding box center [782, 99] width 17 height 17
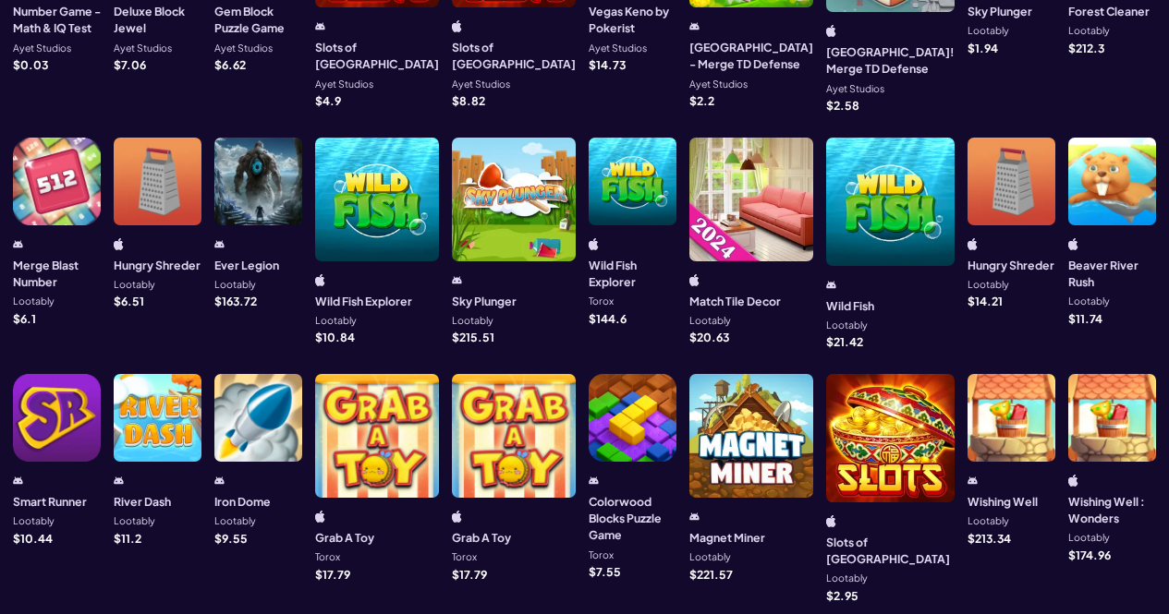
scroll to position [462, 0]
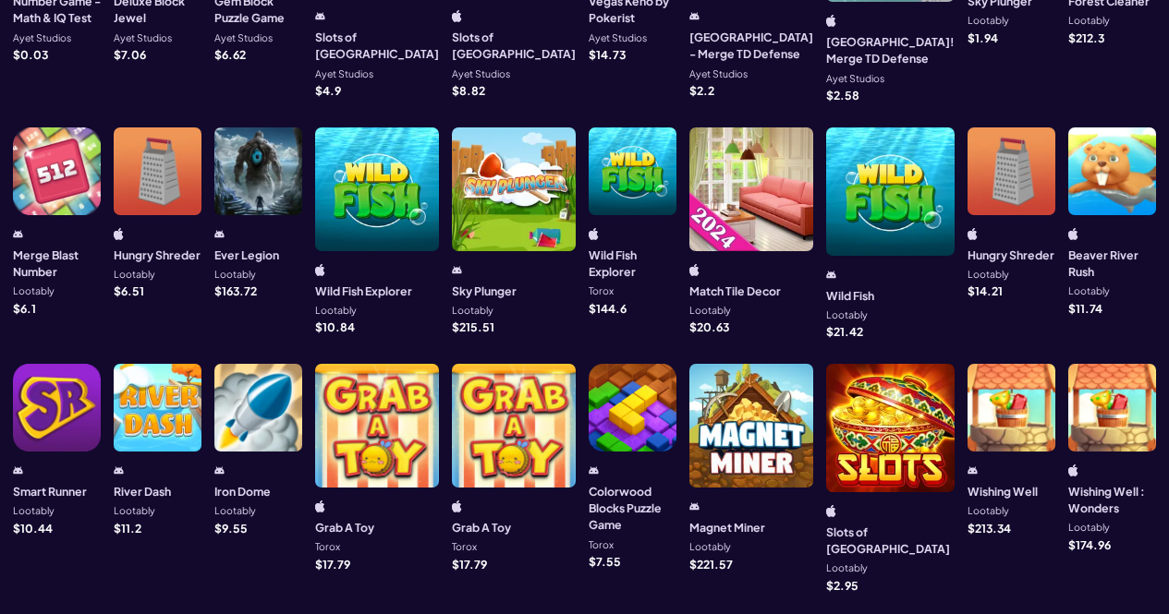
click at [57, 201] on div "Merge Blast Number Lootably $ 6.1" at bounding box center [57, 232] width 88 height 211
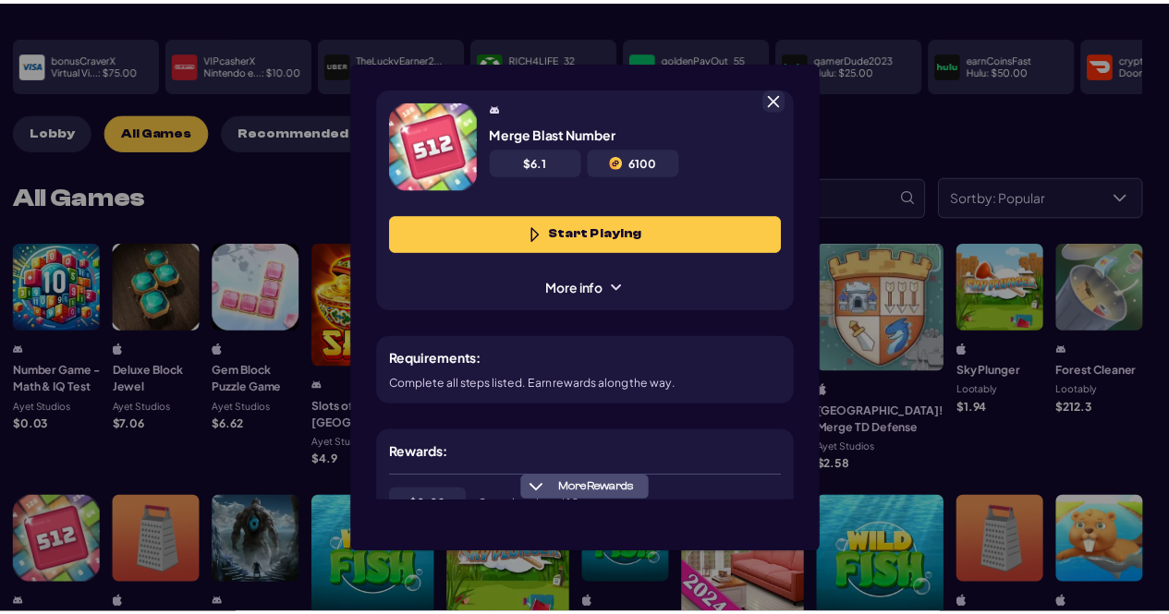
scroll to position [446, 0]
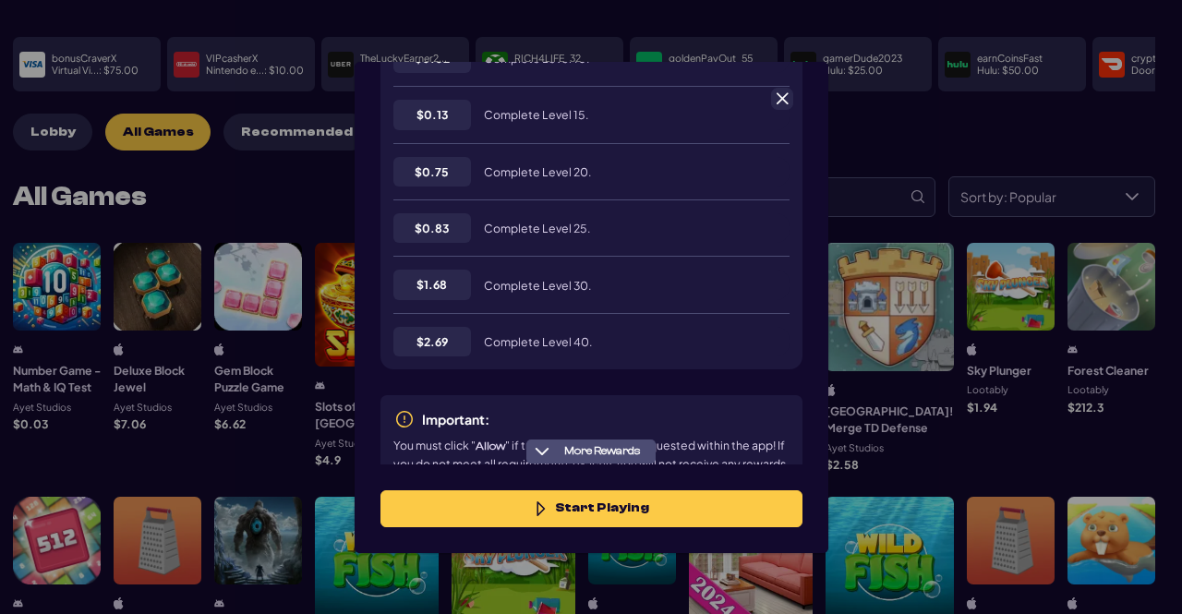
click at [786, 103] on span at bounding box center [782, 99] width 17 height 17
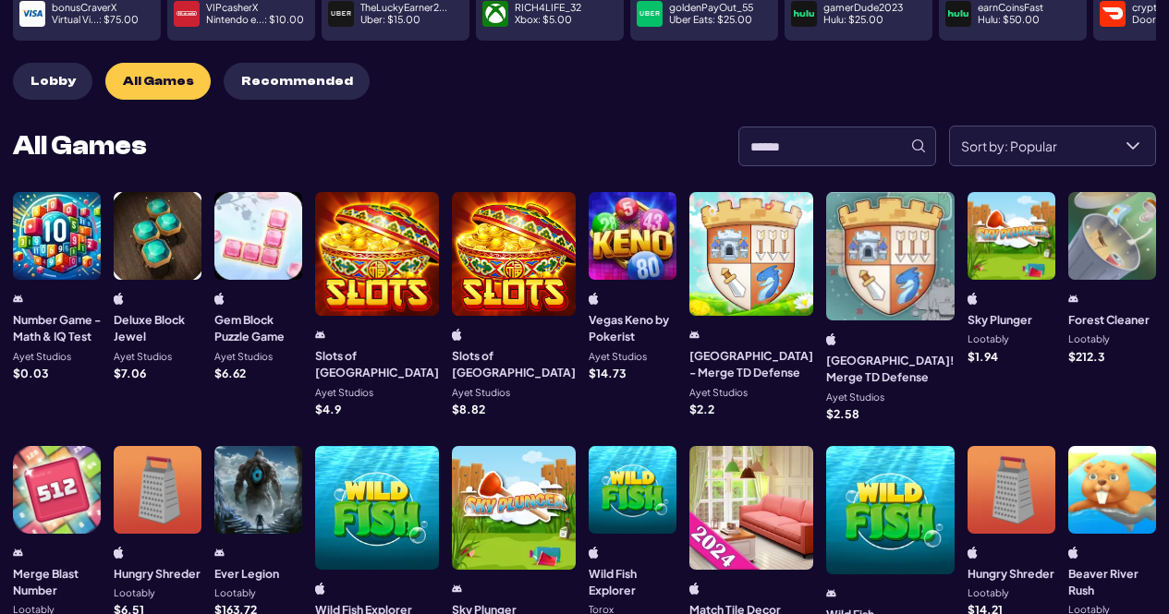
scroll to position [0, 0]
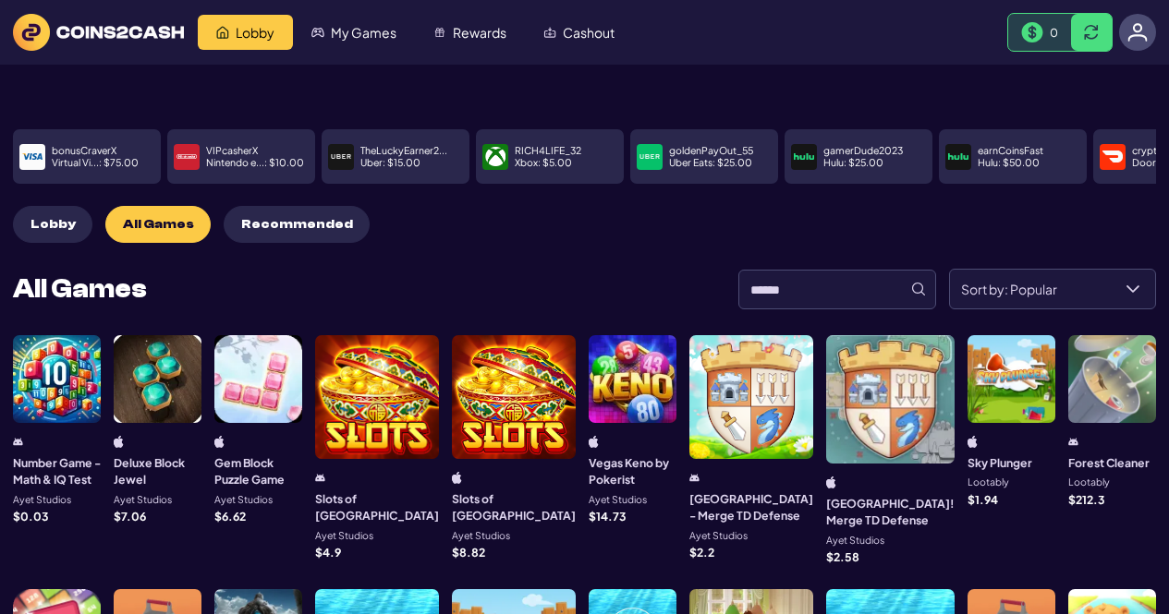
click at [68, 217] on span "Lobby" at bounding box center [52, 225] width 45 height 16
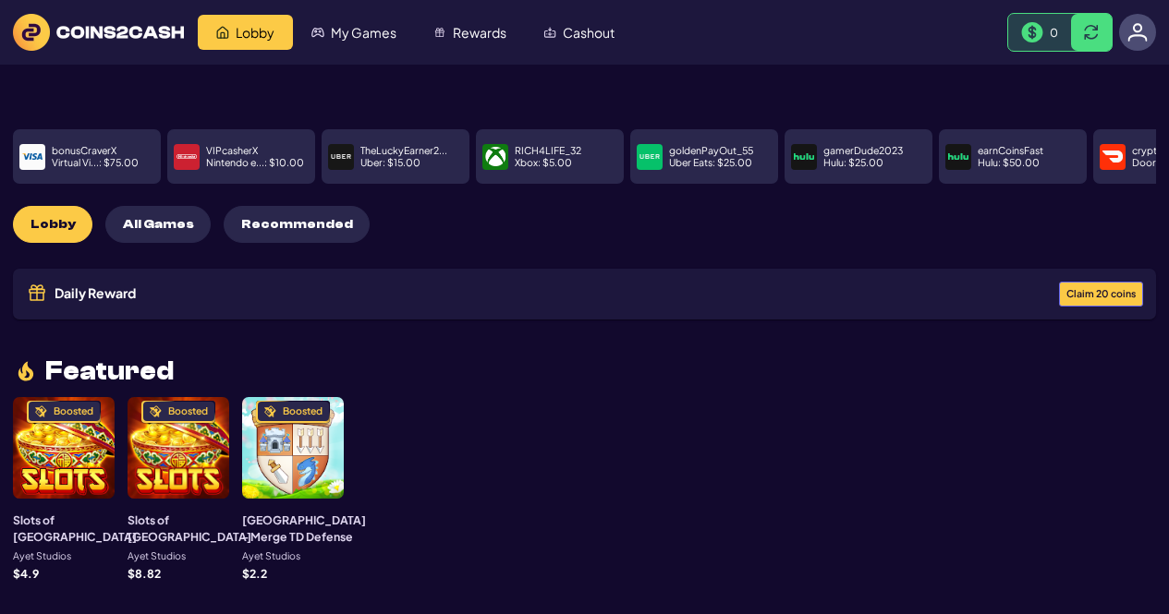
click at [255, 217] on span "Recommended" at bounding box center [297, 225] width 112 height 16
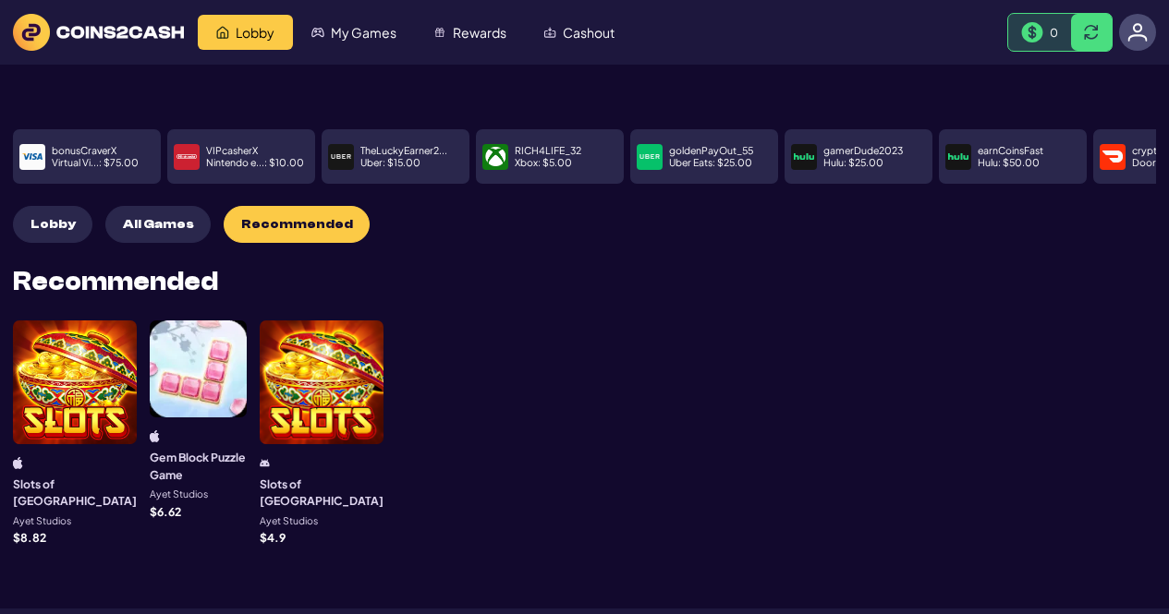
click at [127, 217] on span "All Games" at bounding box center [158, 225] width 71 height 16
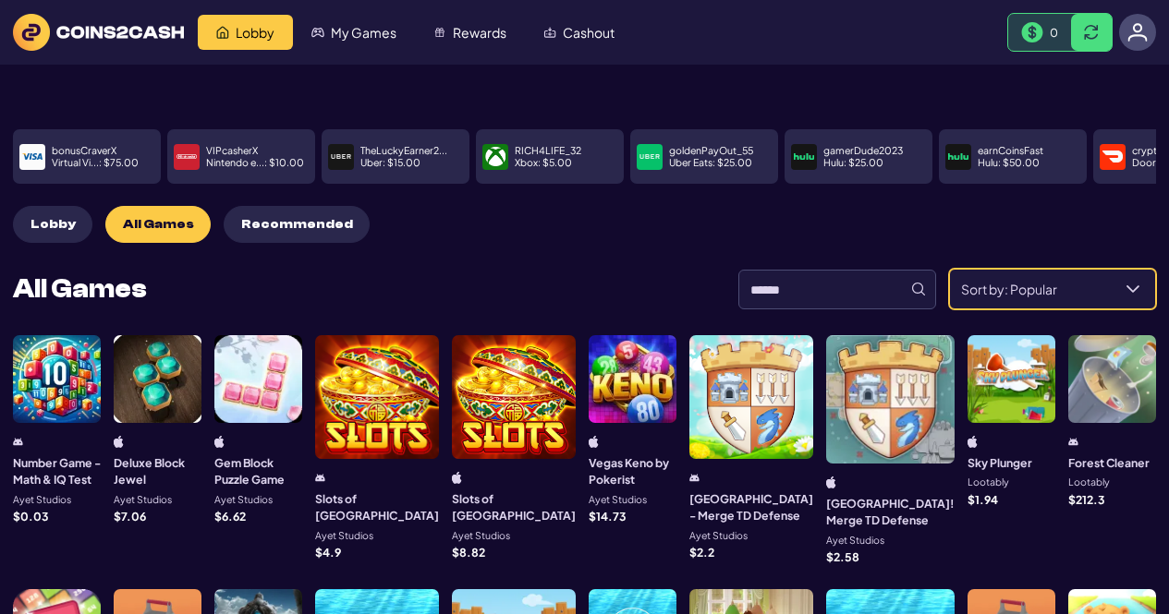
click at [1116, 284] on div "Sort by: Popular" at bounding box center [1132, 289] width 44 height 39
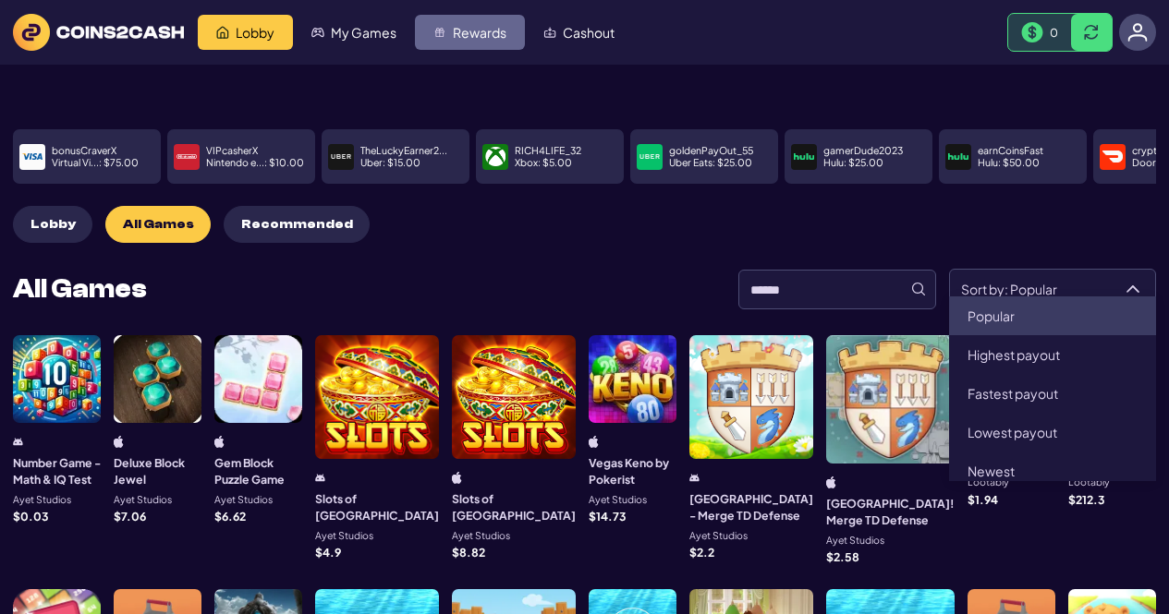
click at [456, 48] on link "Rewards" at bounding box center [470, 32] width 110 height 35
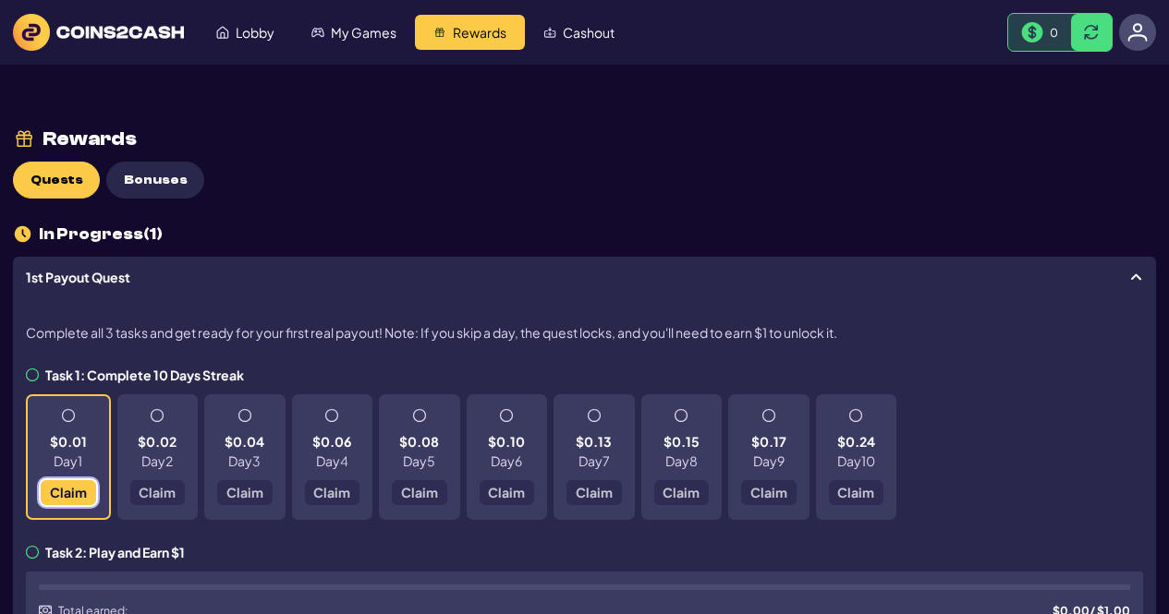
click at [62, 496] on span "Claim" at bounding box center [68, 492] width 37 height 13
click at [65, 491] on span "Claim" at bounding box center [68, 492] width 37 height 13
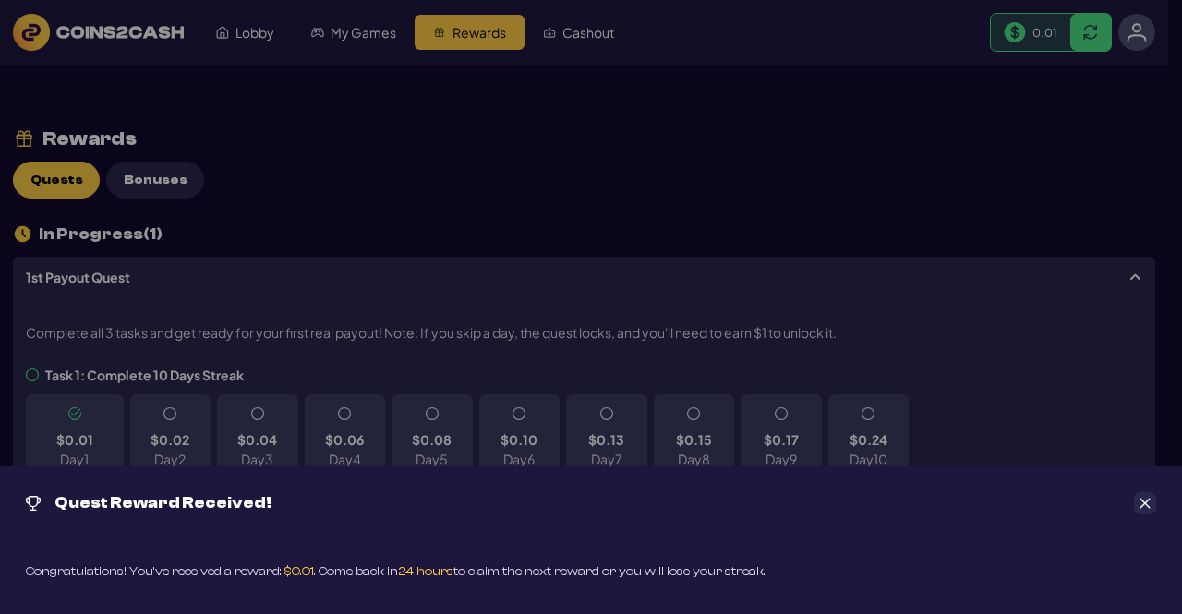
click at [1142, 503] on icon "Close" at bounding box center [1145, 503] width 13 height 13
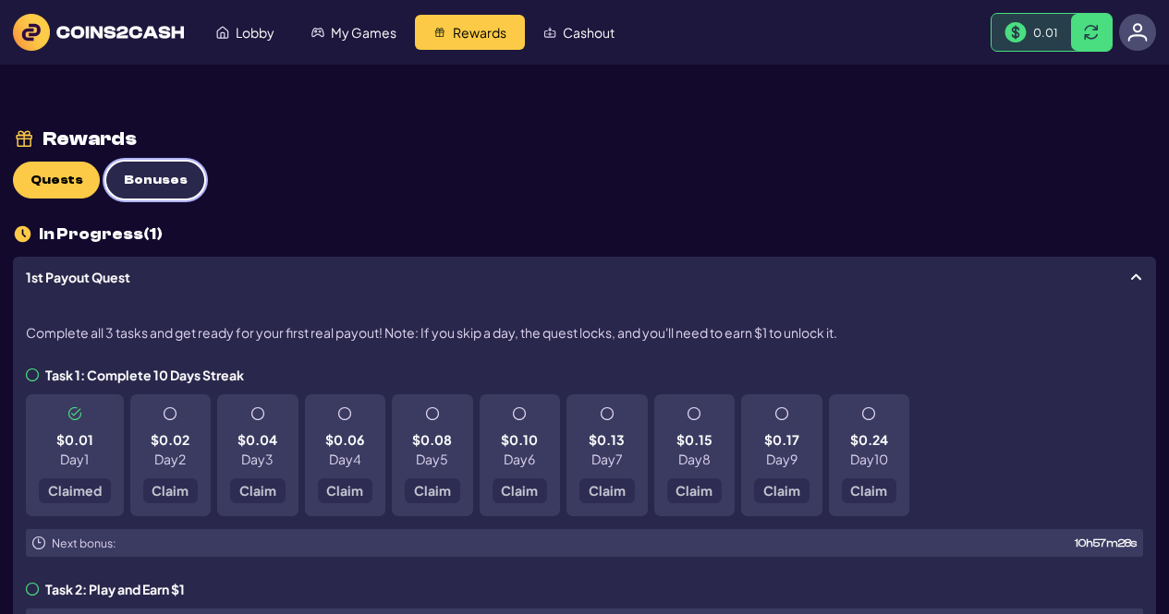
click at [141, 182] on span "Bonuses" at bounding box center [156, 181] width 64 height 16
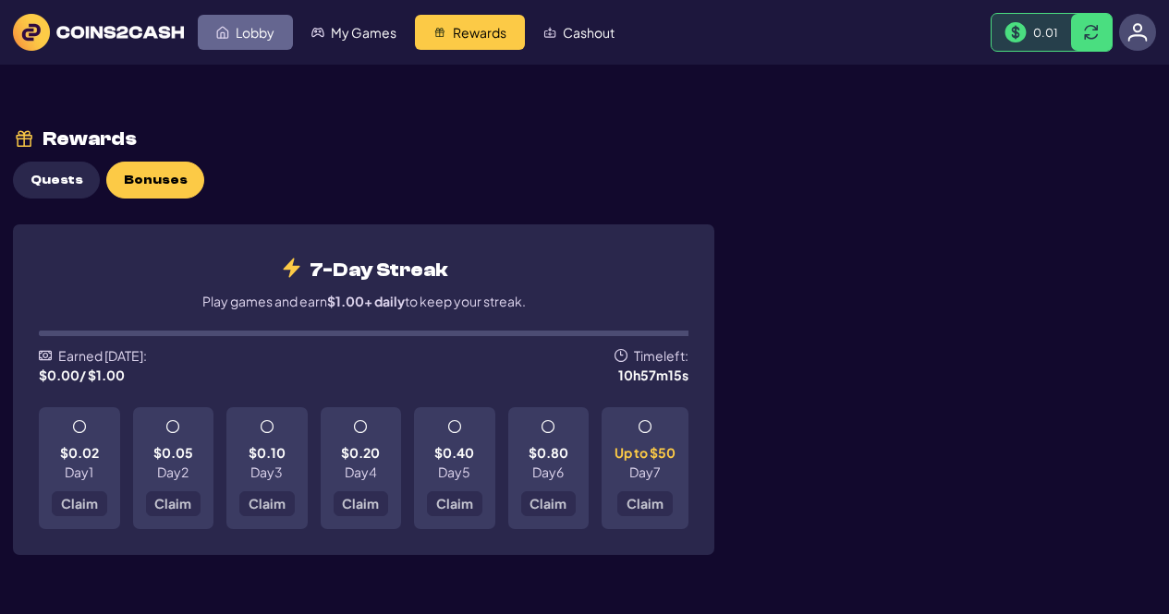
click at [259, 38] on span "Lobby" at bounding box center [255, 32] width 39 height 13
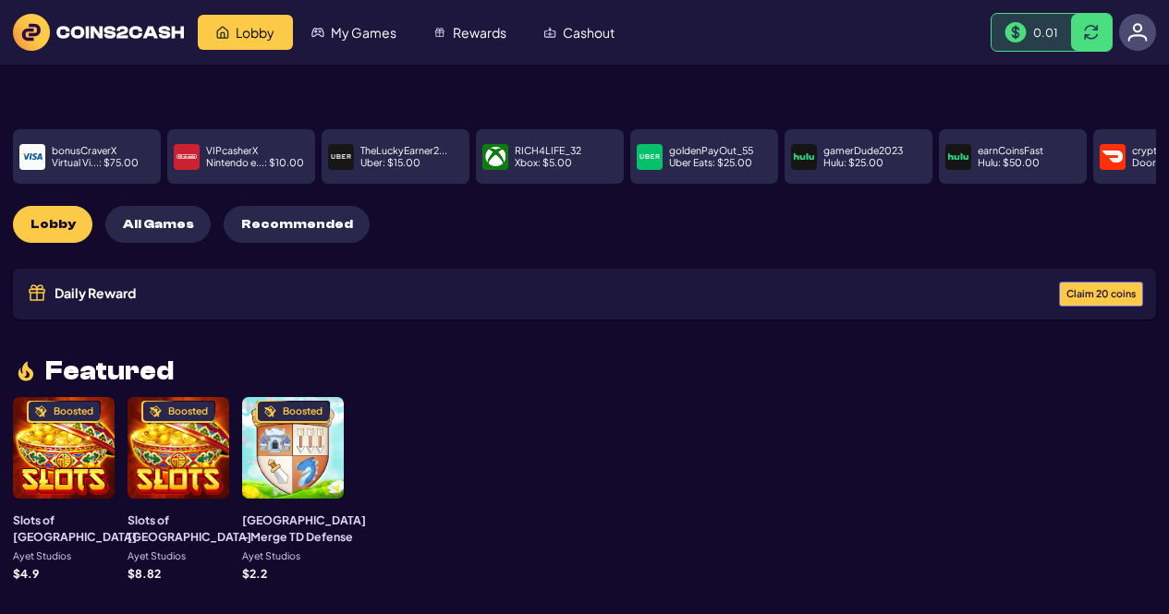
click at [137, 219] on button "All Games" at bounding box center [157, 224] width 105 height 37
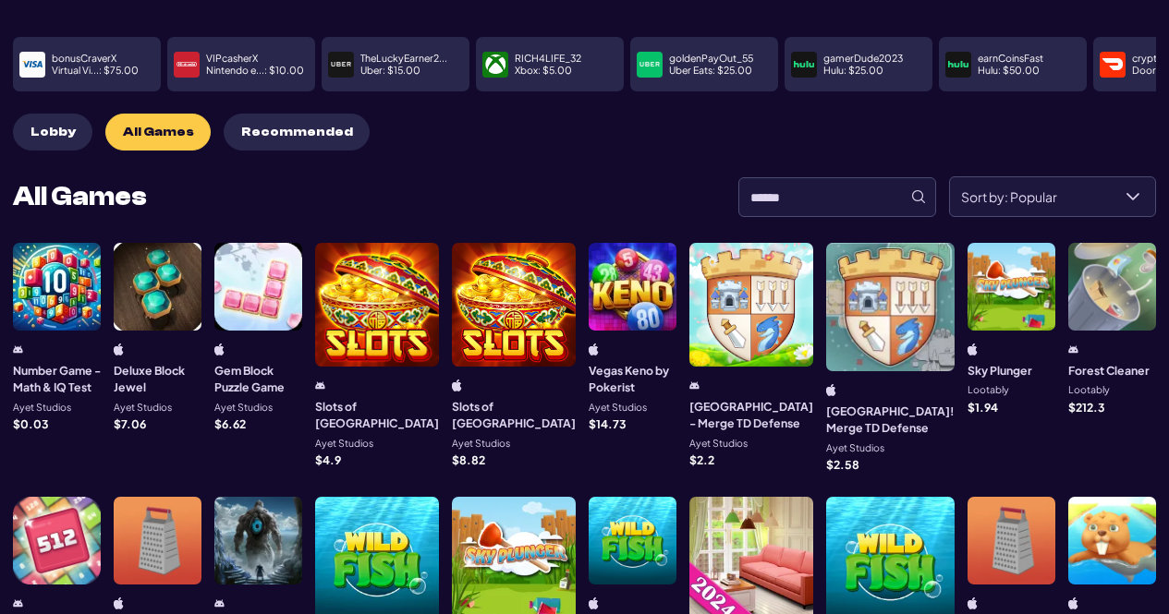
scroll to position [647, 0]
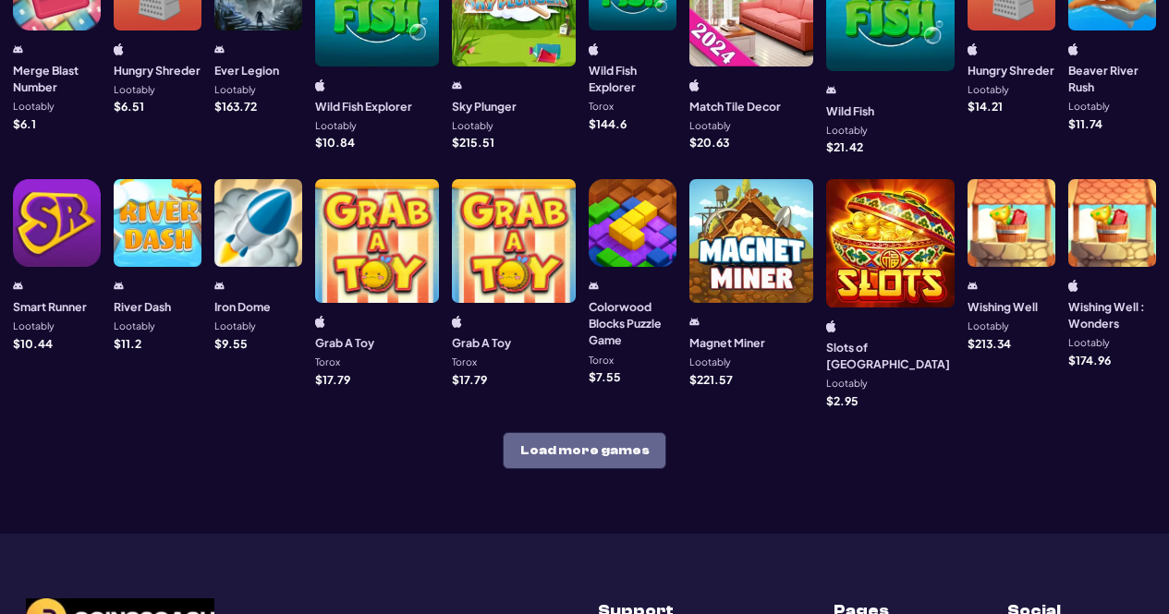
click at [601, 432] on button "Load more games" at bounding box center [585, 450] width 164 height 37
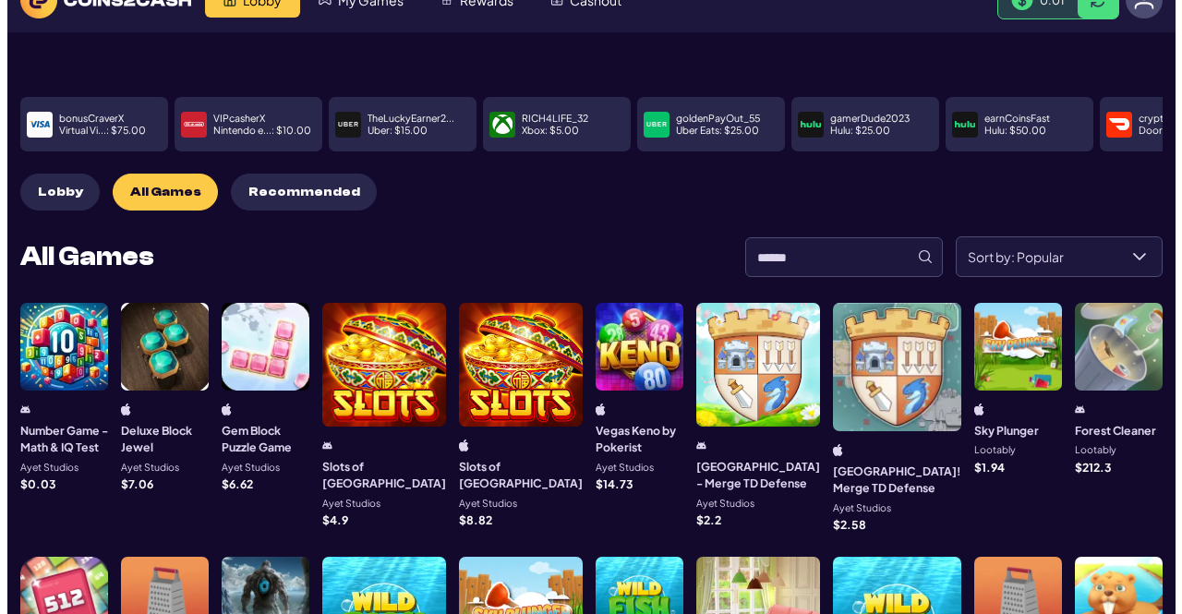
scroll to position [0, 0]
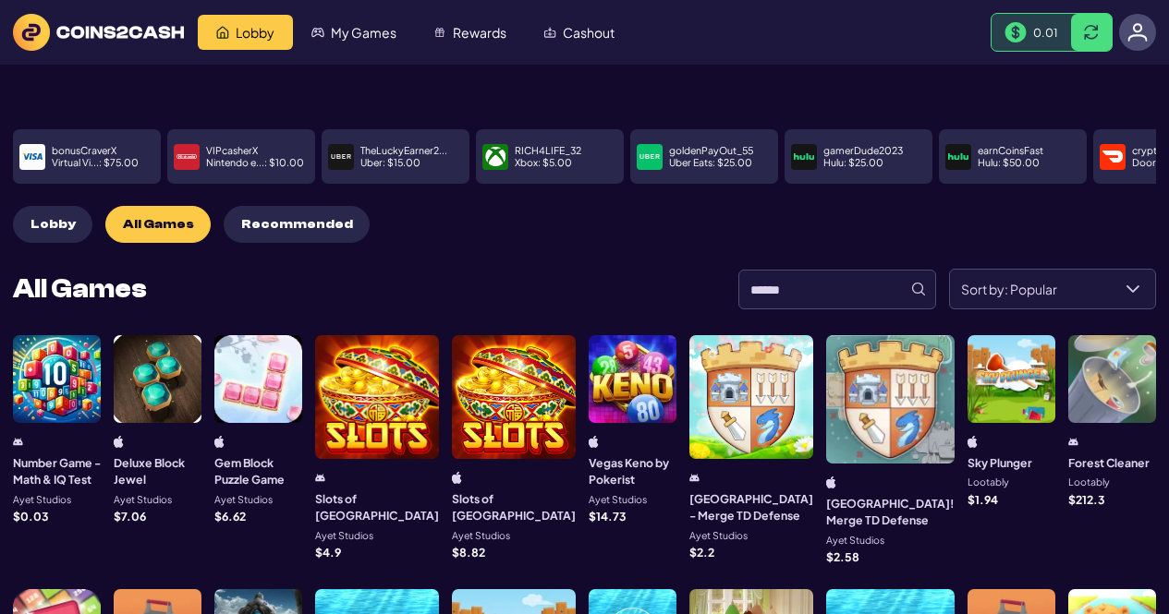
click at [1020, 46] on div "0.01" at bounding box center [1030, 32] width 79 height 37
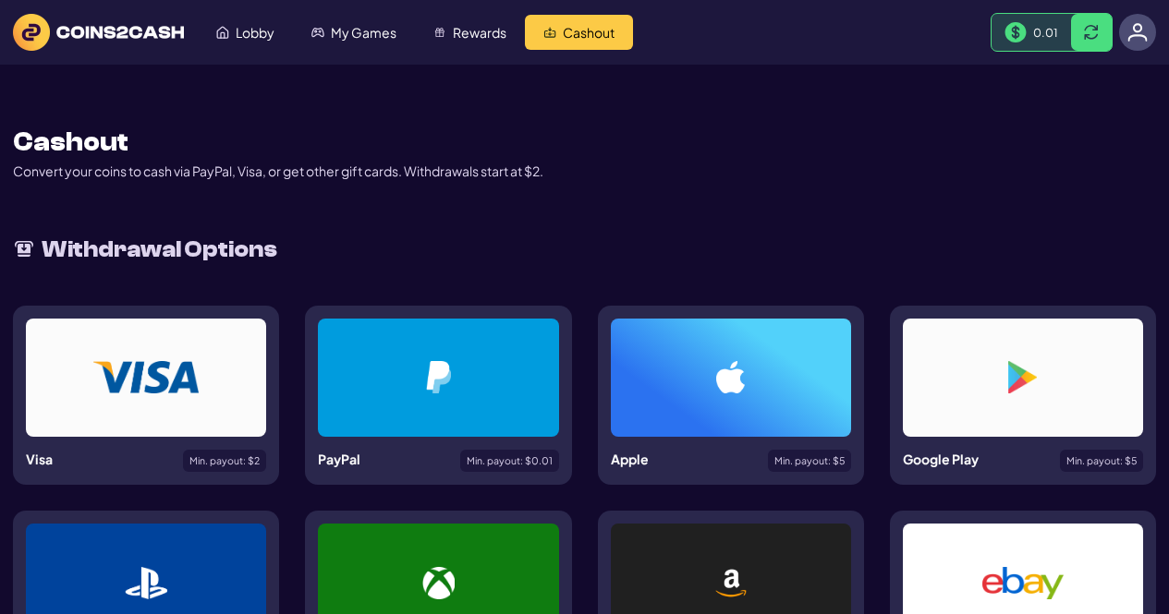
click at [531, 365] on div at bounding box center [438, 378] width 240 height 118
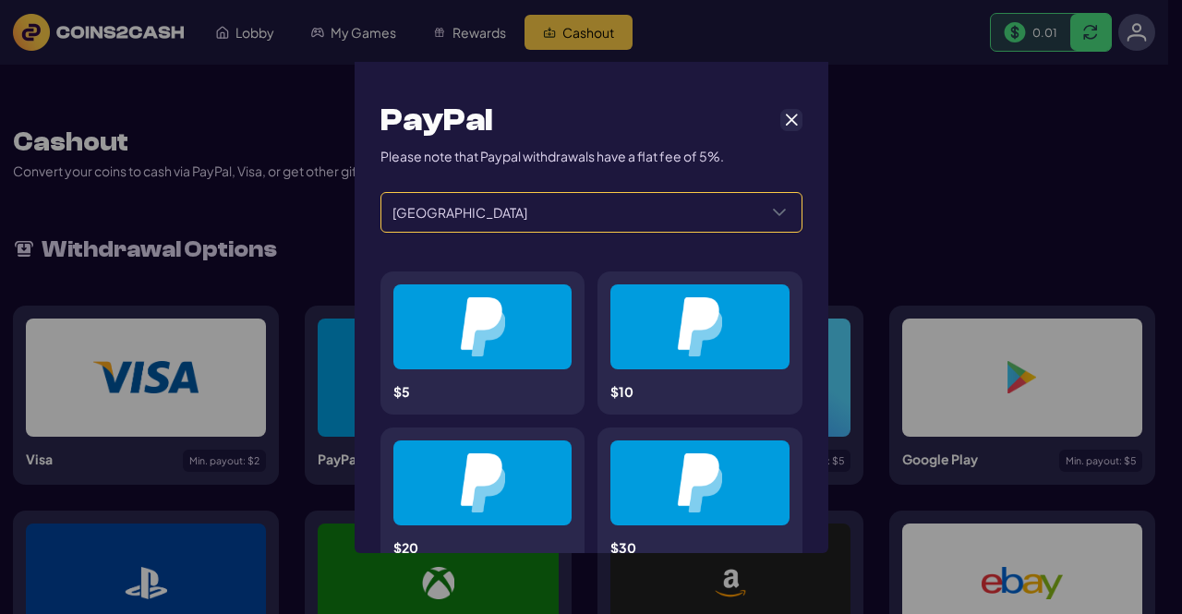
click at [682, 231] on span "[GEOGRAPHIC_DATA]" at bounding box center [570, 212] width 376 height 39
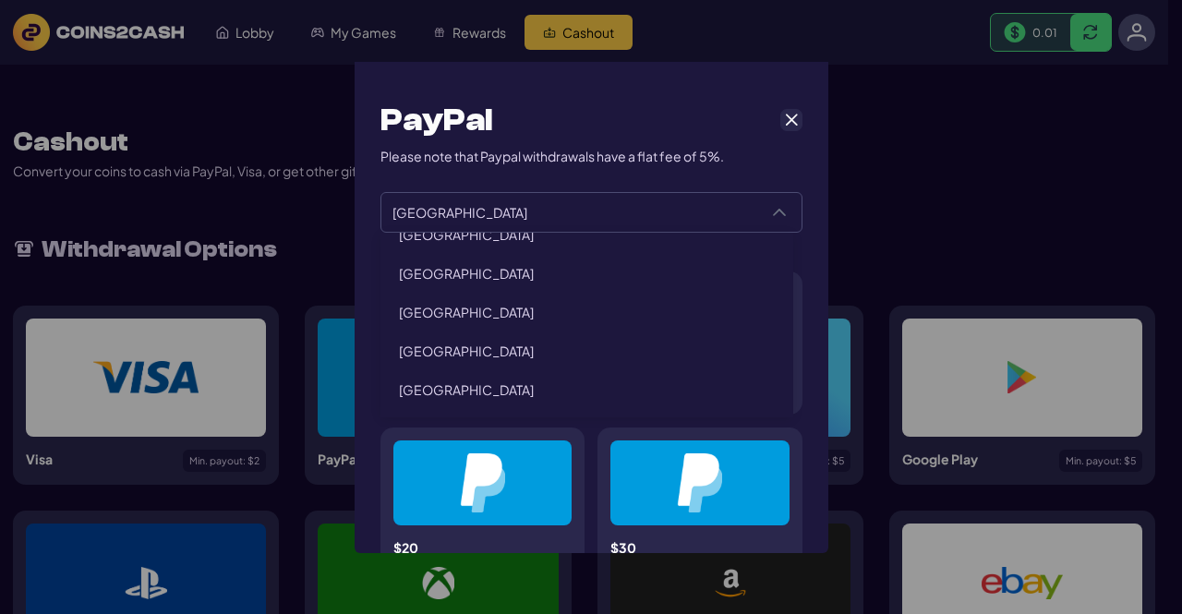
scroll to position [564, 0]
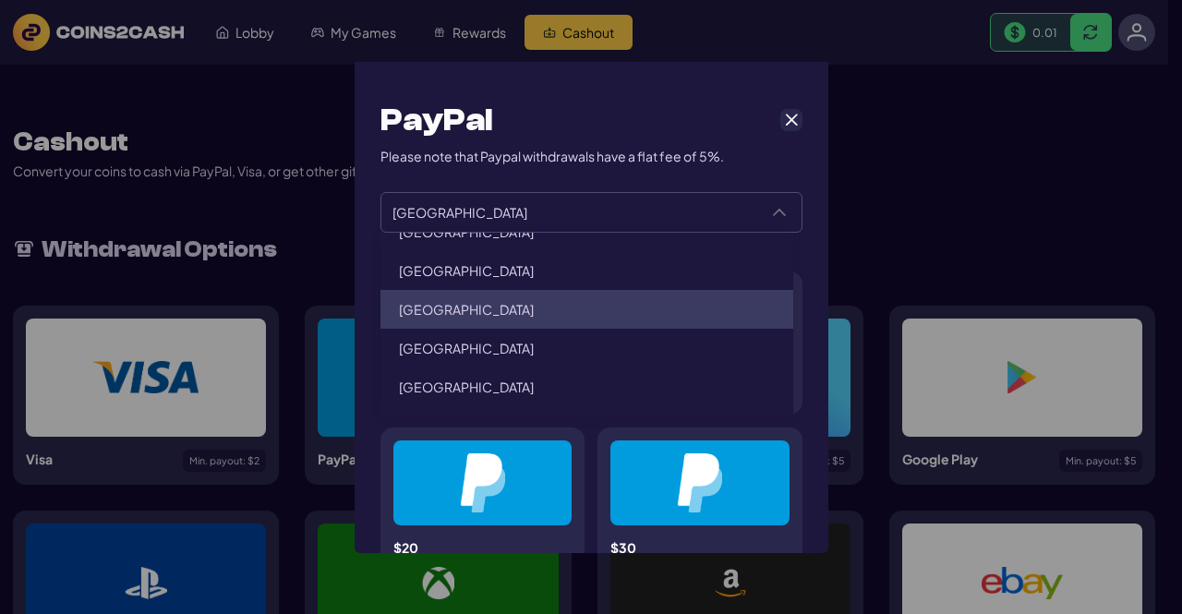
click at [523, 308] on li "[GEOGRAPHIC_DATA]" at bounding box center [587, 309] width 413 height 39
type input "********"
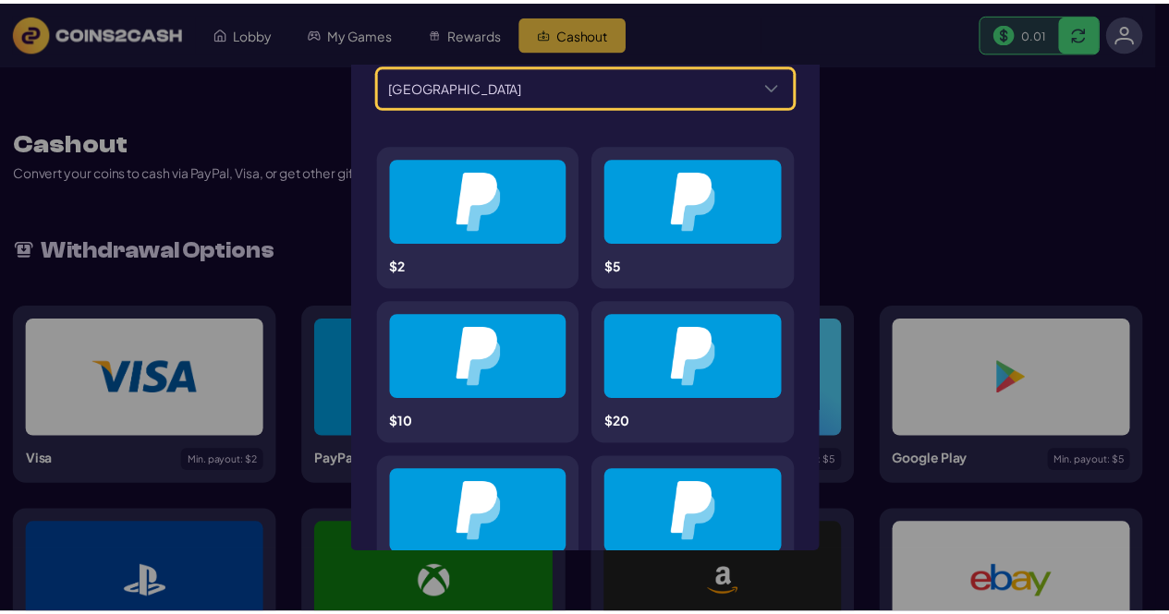
scroll to position [0, 0]
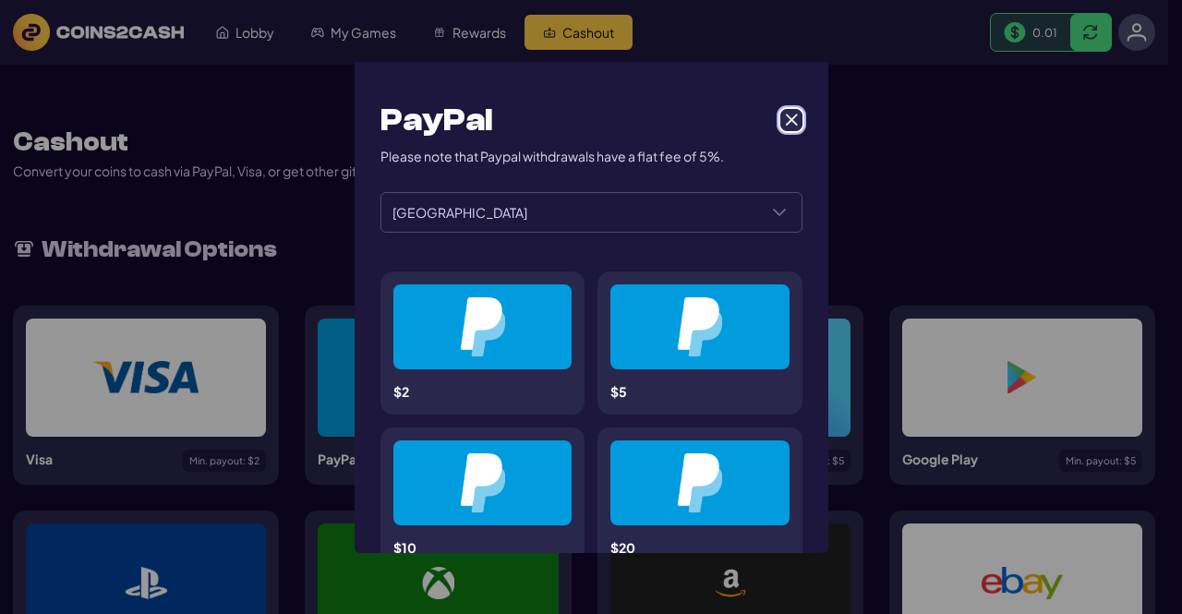
click at [783, 119] on span "Cancel" at bounding box center [791, 120] width 17 height 17
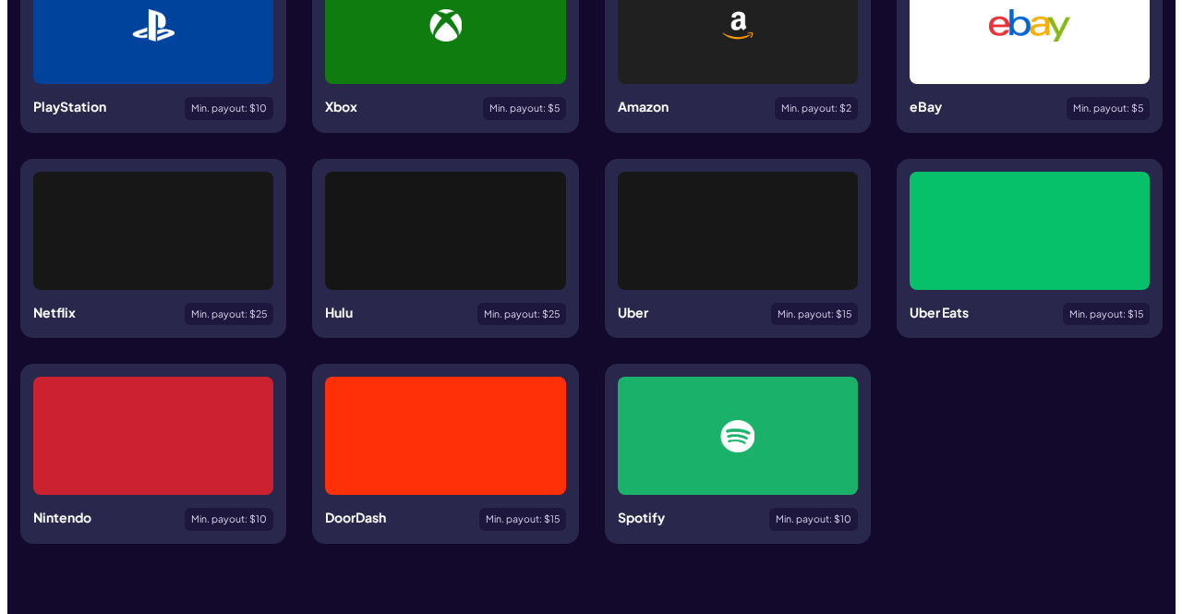
scroll to position [554, 0]
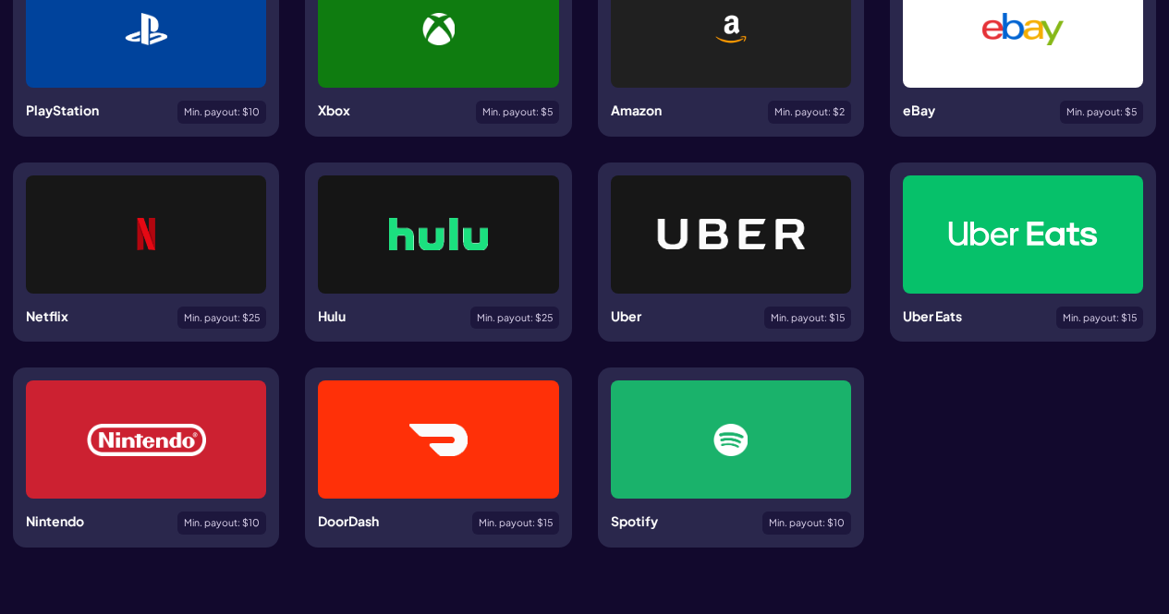
click at [151, 245] on img at bounding box center [146, 234] width 20 height 32
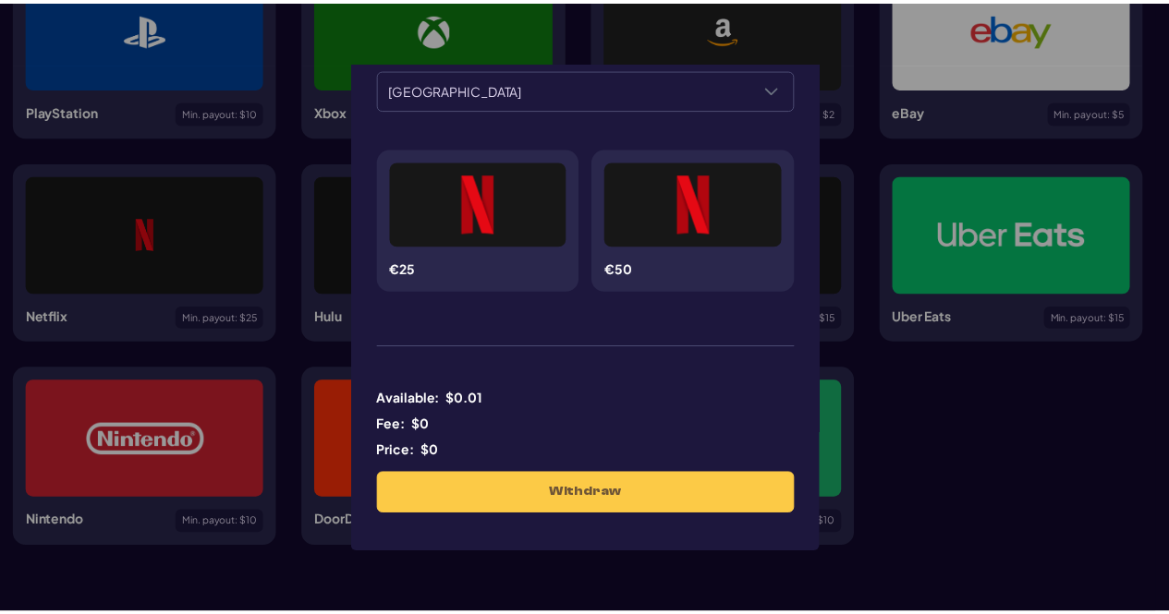
scroll to position [0, 0]
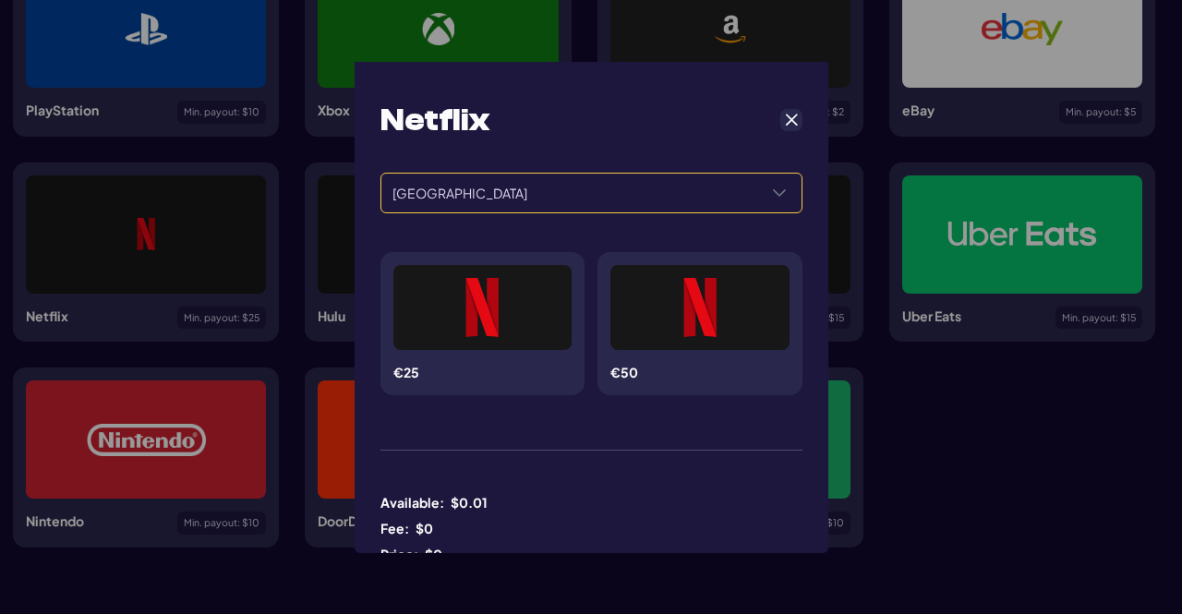
click at [727, 201] on span "[GEOGRAPHIC_DATA]" at bounding box center [570, 193] width 376 height 39
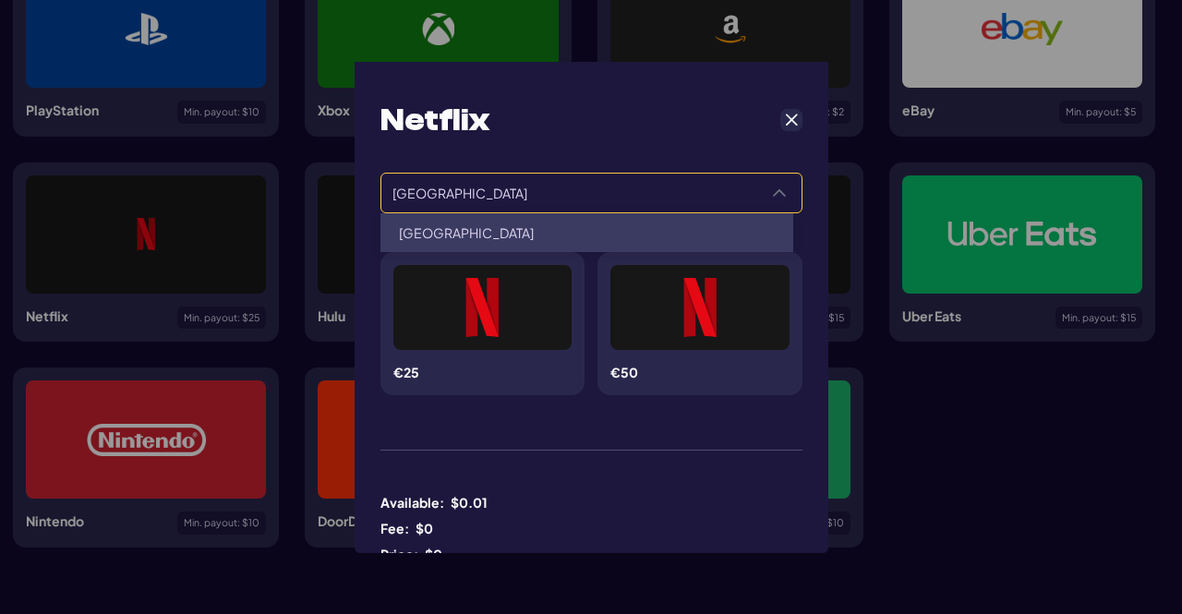
click at [727, 201] on span "[GEOGRAPHIC_DATA]" at bounding box center [570, 193] width 376 height 39
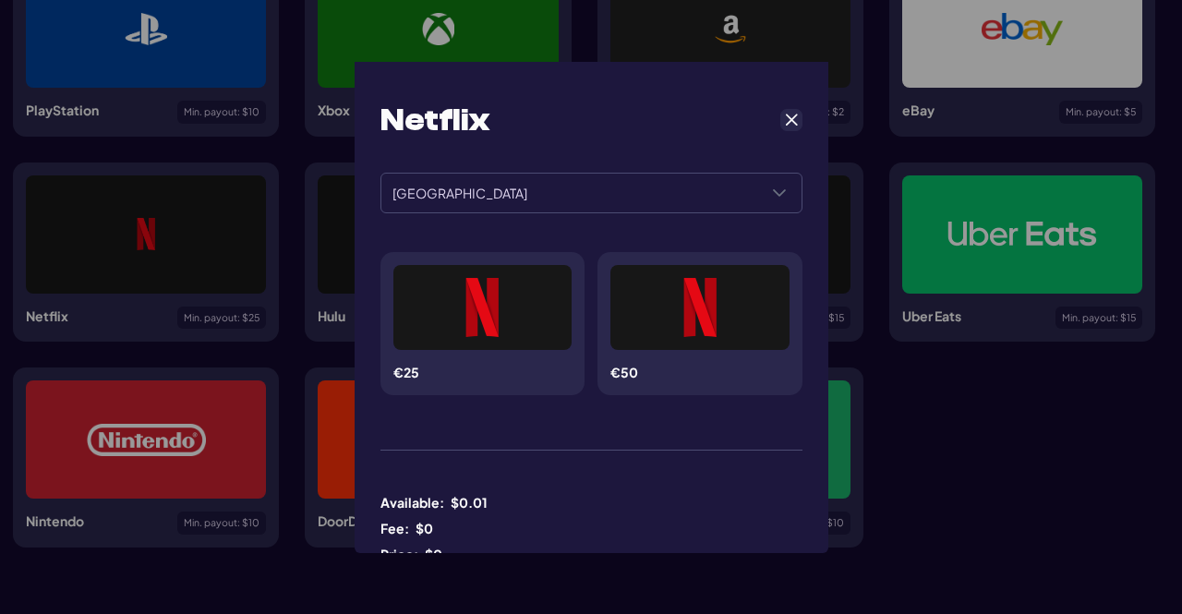
click at [1012, 461] on div "Netflix ****** ****** [GEOGRAPHIC_DATA] €25 €50 Available: $ 0.01 Fee: $ 0 Pric…" at bounding box center [591, 307] width 1182 height 614
click at [783, 120] on span "Cancel" at bounding box center [791, 120] width 17 height 17
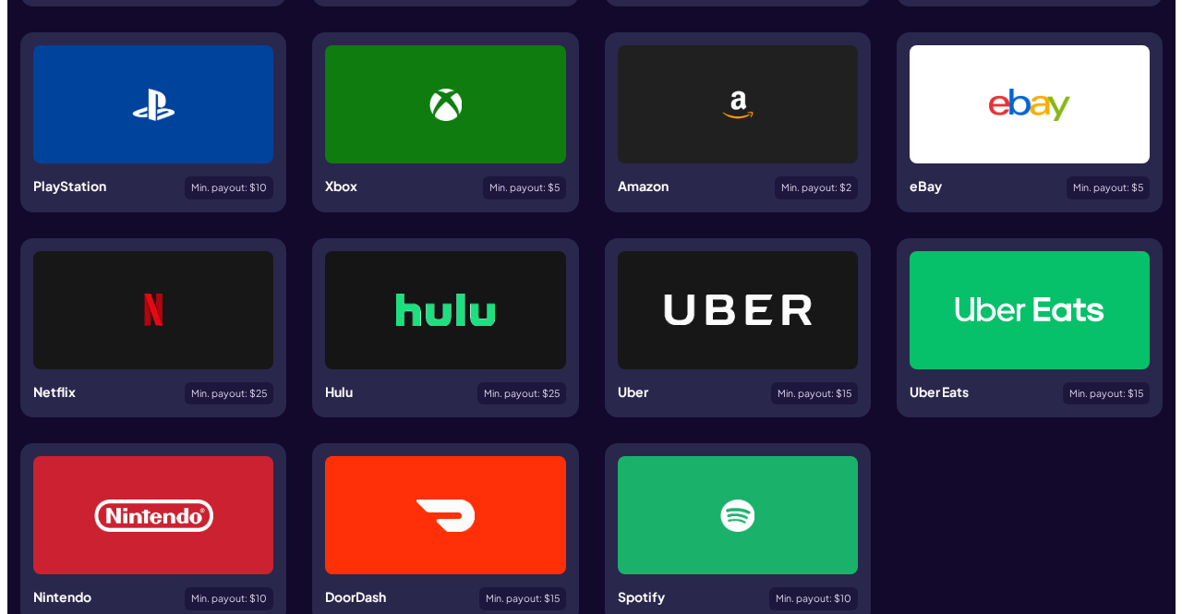
scroll to position [647, 0]
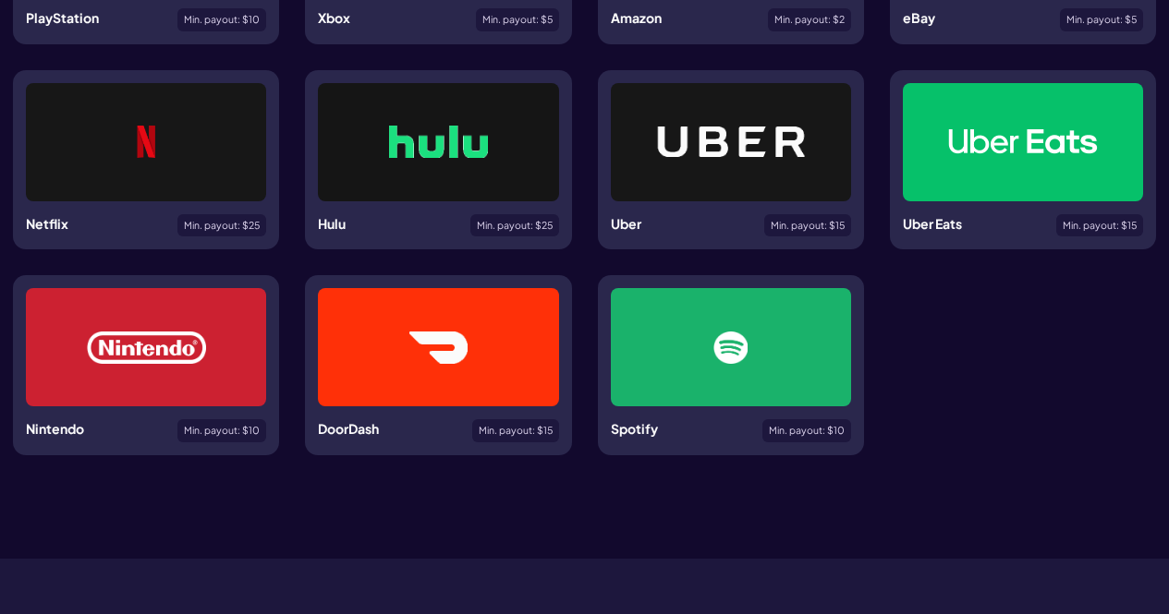
click at [812, 347] on div at bounding box center [731, 347] width 240 height 118
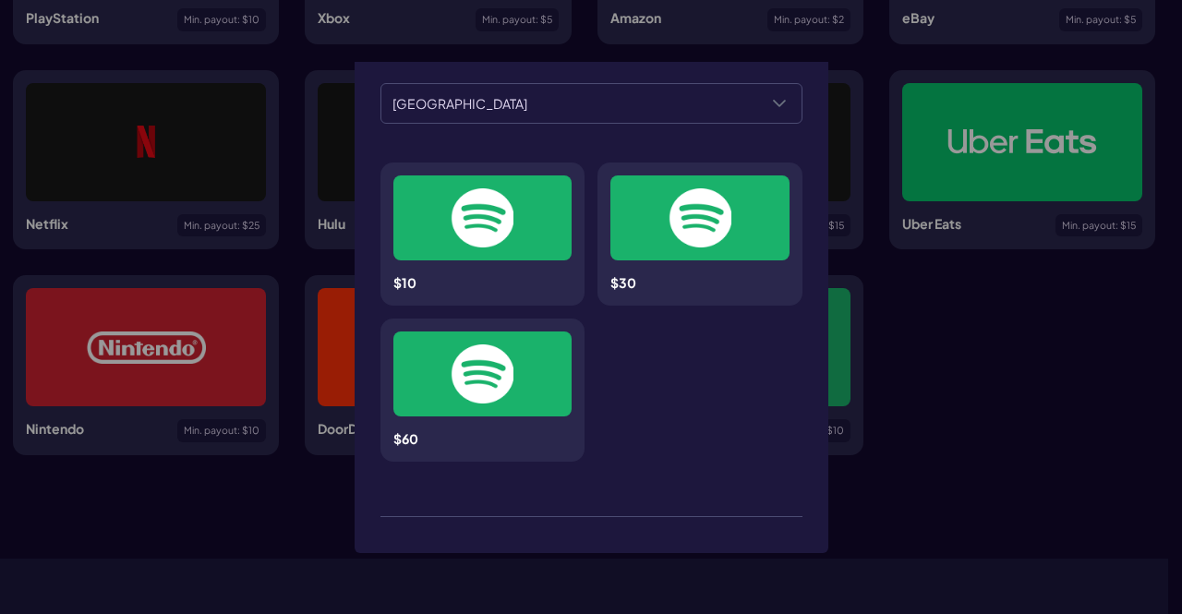
scroll to position [0, 0]
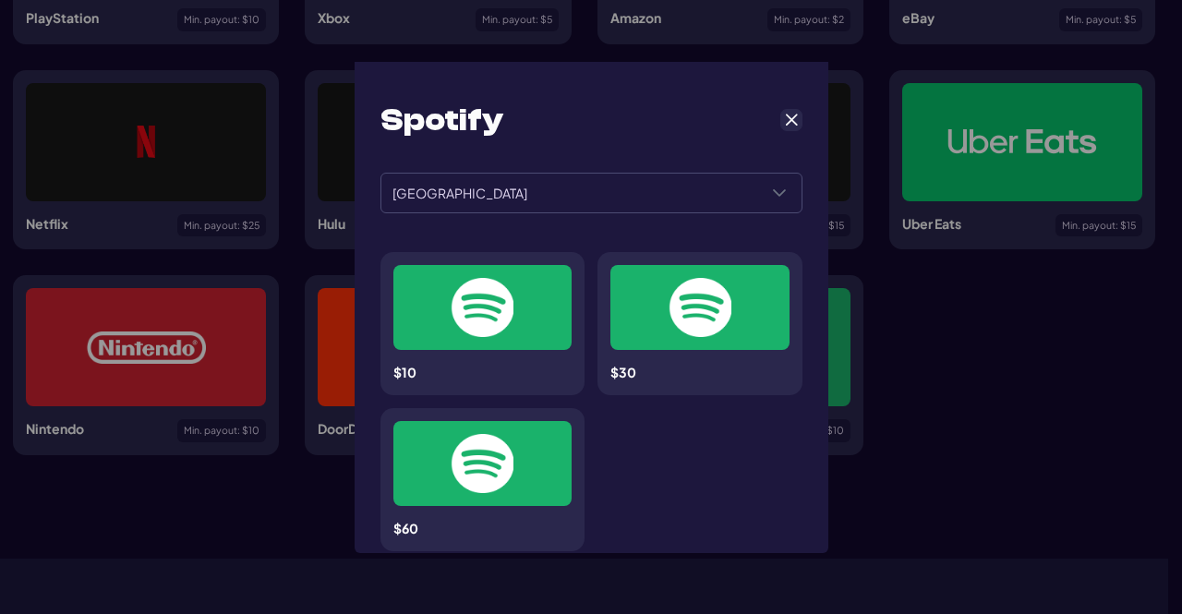
click at [673, 229] on div "**********" at bounding box center [592, 438] width 448 height 726
click at [673, 206] on span "[GEOGRAPHIC_DATA]" at bounding box center [570, 193] width 376 height 39
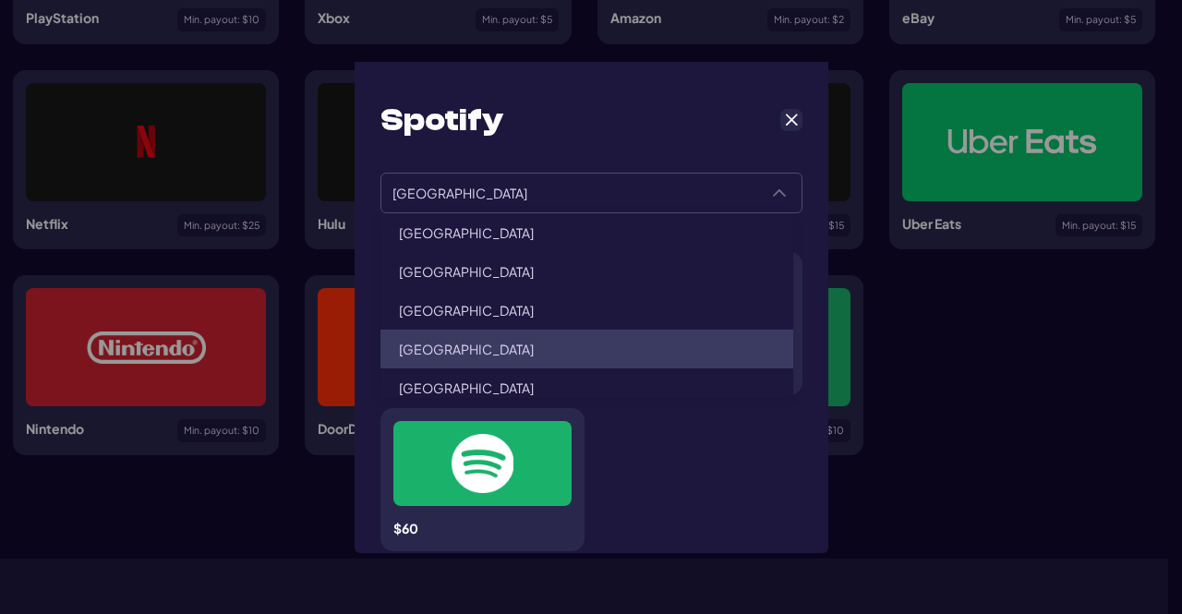
click at [1123, 468] on div "**********" at bounding box center [591, 307] width 1182 height 614
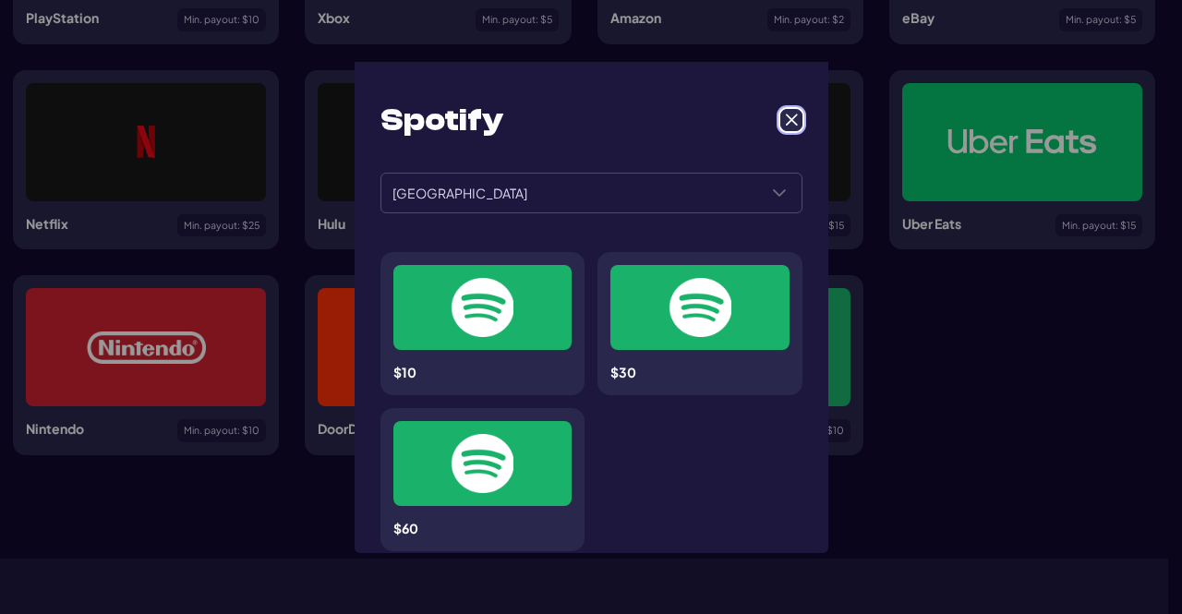
click at [784, 127] on span "Cancel" at bounding box center [791, 120] width 17 height 17
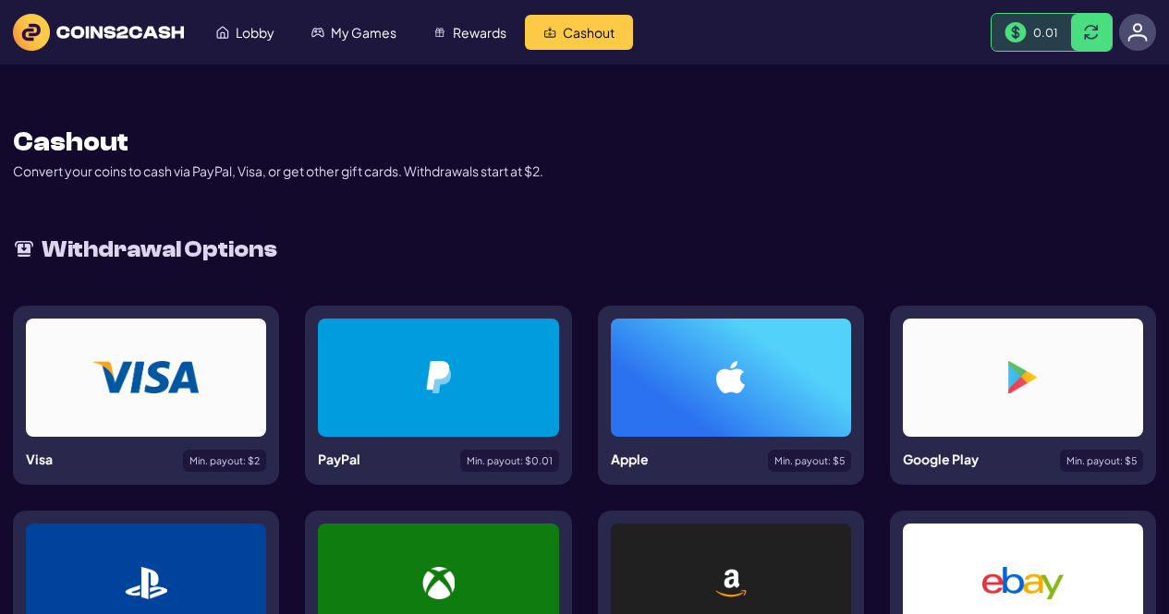
click at [1003, 384] on div at bounding box center [1023, 377] width 152 height 32
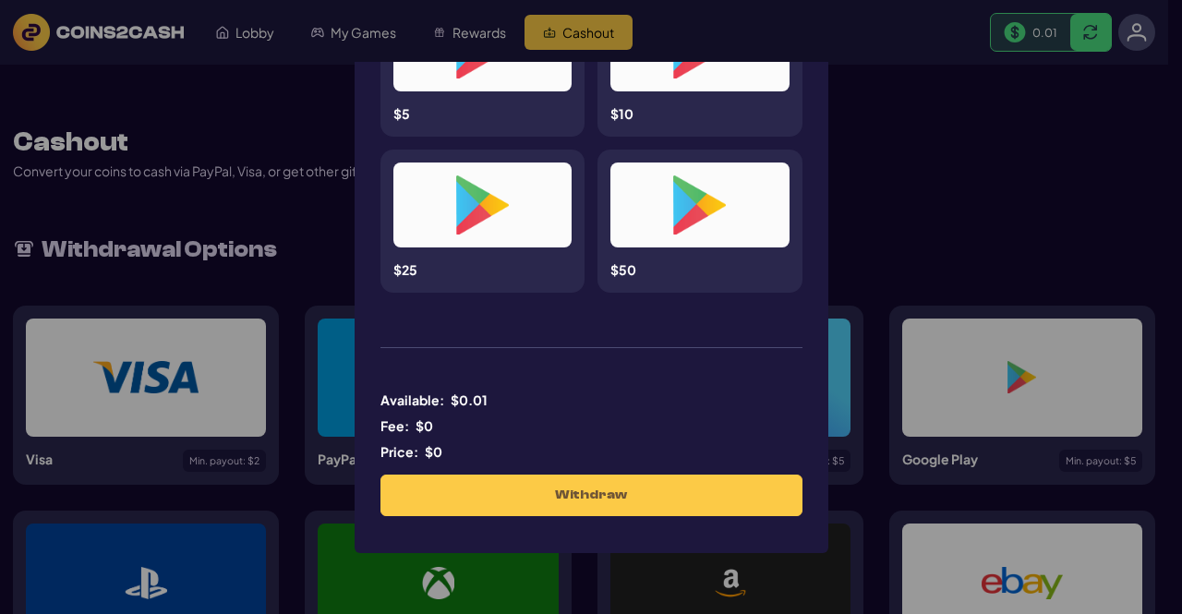
scroll to position [261, 0]
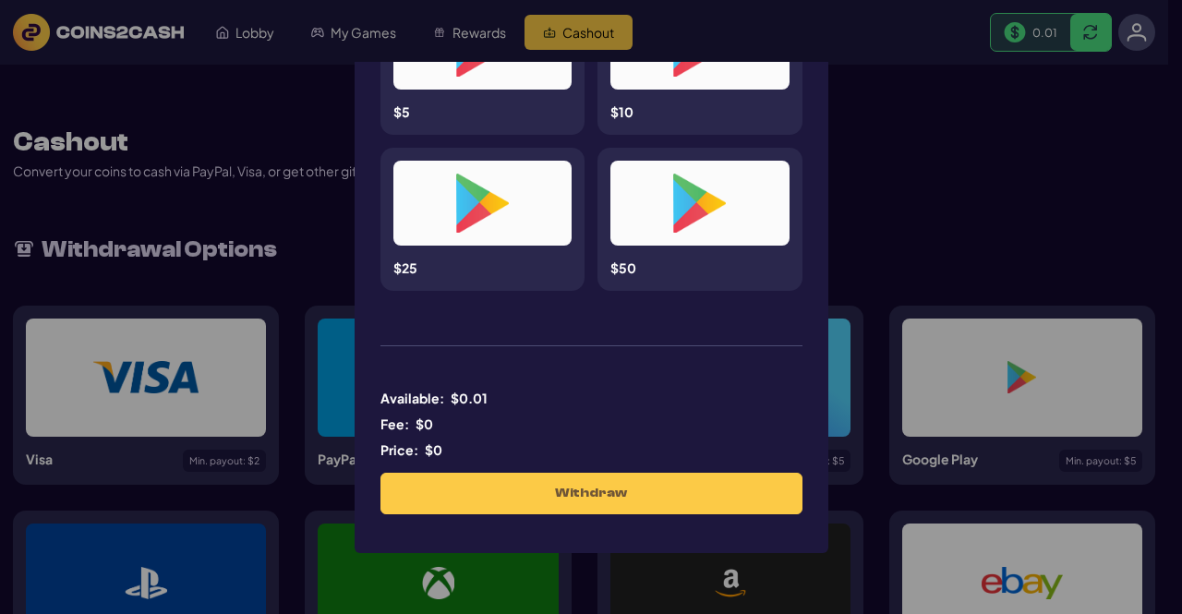
click at [891, 273] on div "**********" at bounding box center [591, 307] width 1182 height 614
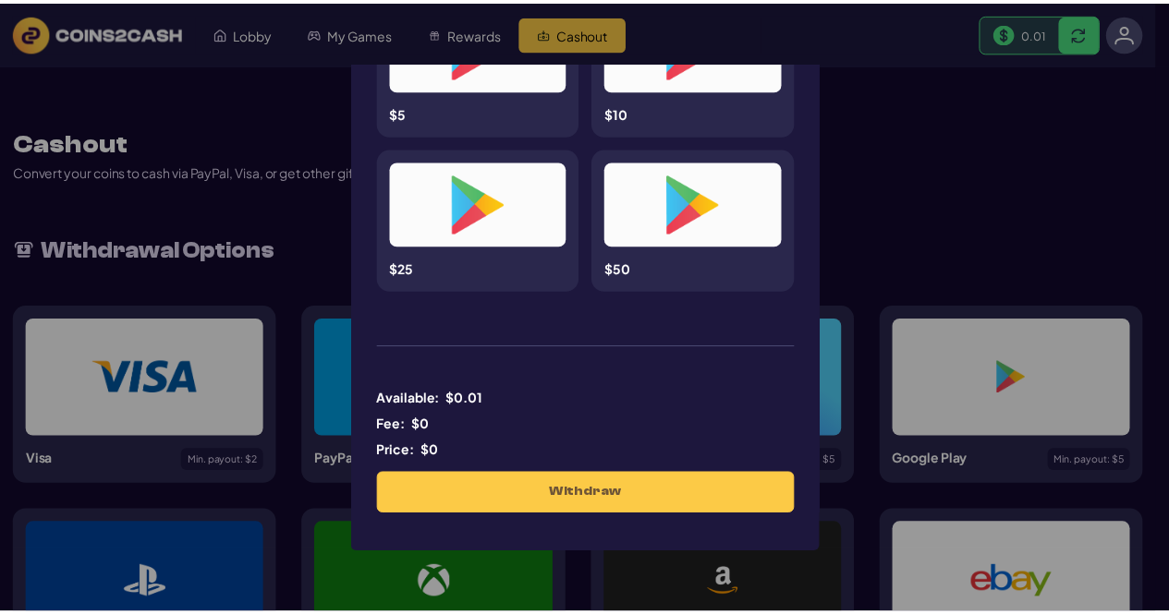
scroll to position [0, 0]
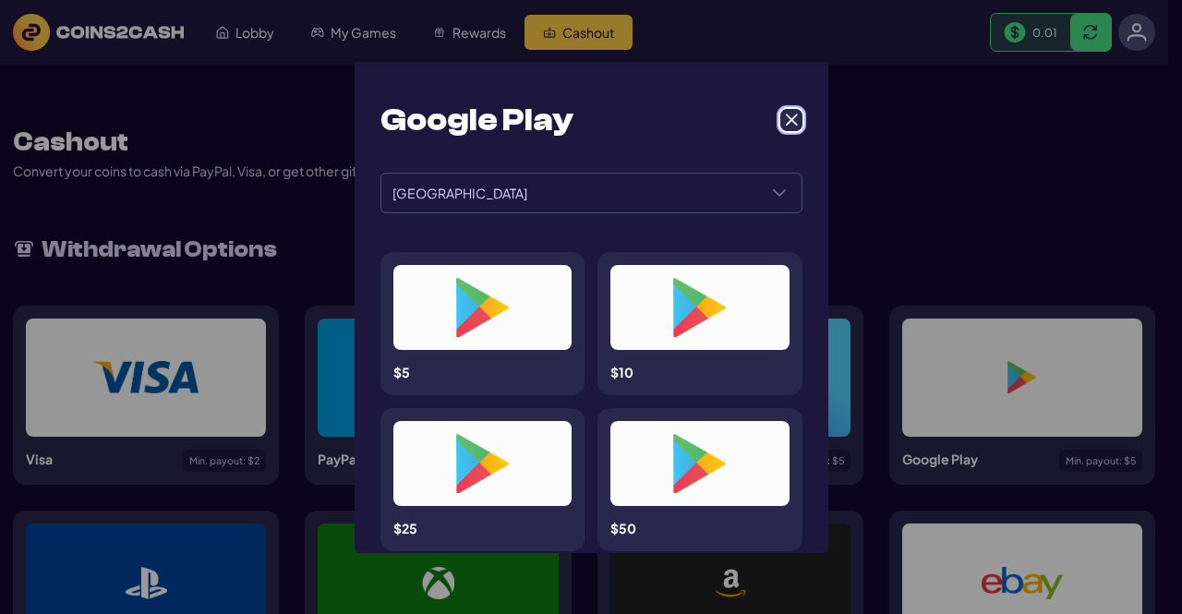
click at [784, 118] on span "Cancel" at bounding box center [791, 120] width 17 height 17
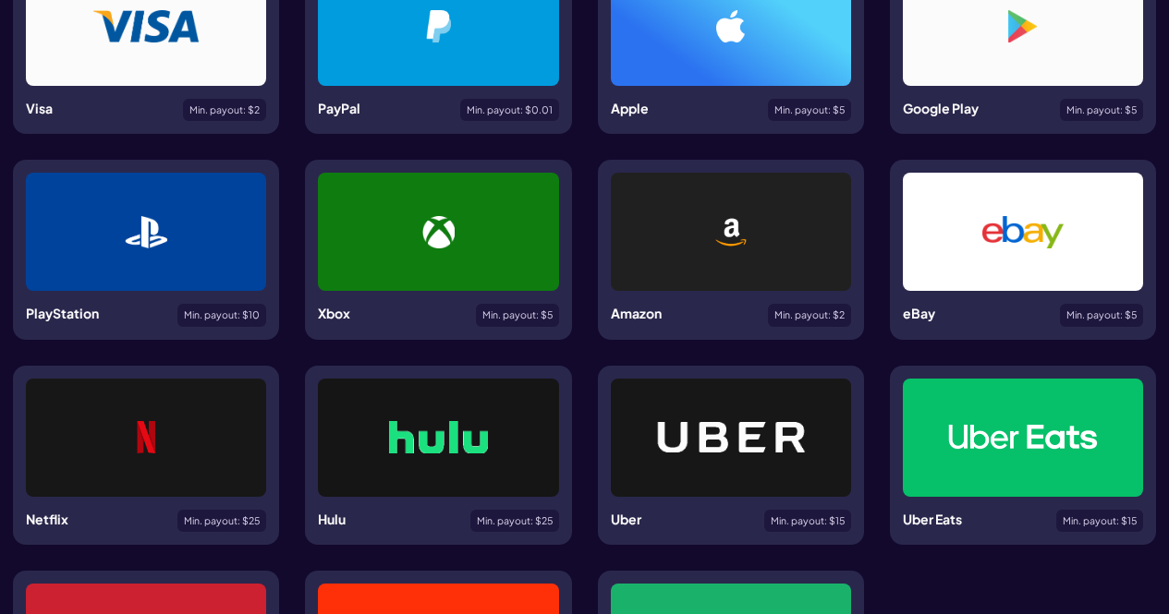
scroll to position [370, 0]
